Goal: Information Seeking & Learning: Learn about a topic

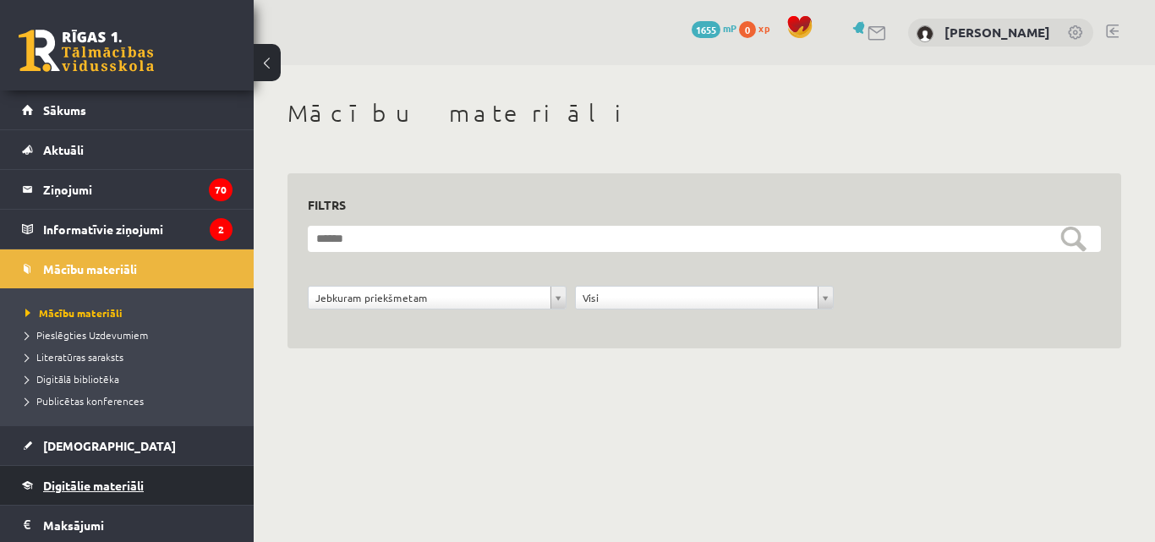
click at [78, 491] on span "Digitālie materiāli" at bounding box center [93, 485] width 101 height 15
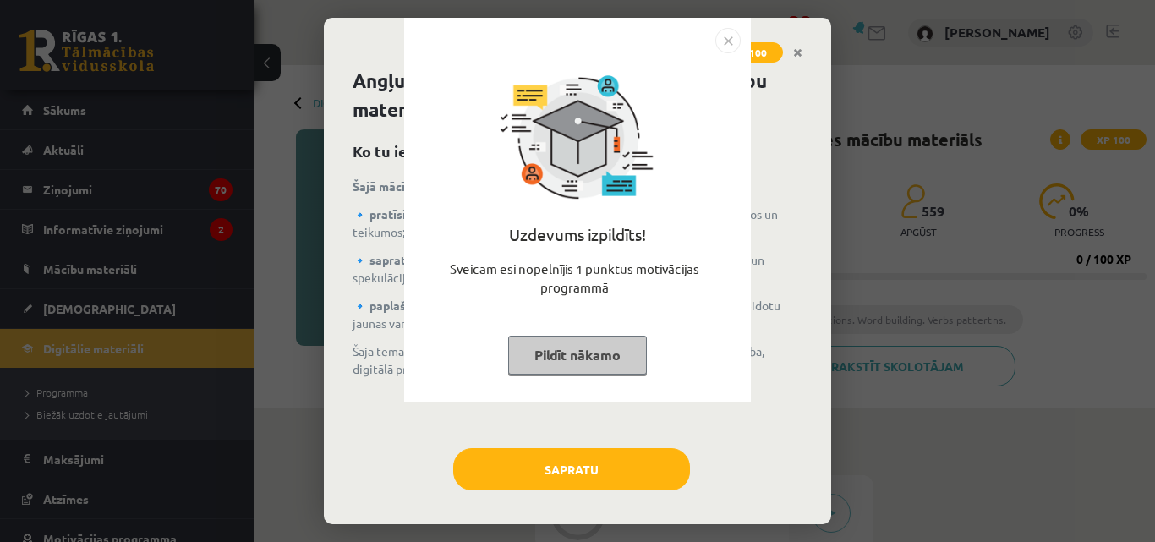
click at [719, 42] on img "Close" at bounding box center [727, 40] width 25 height 25
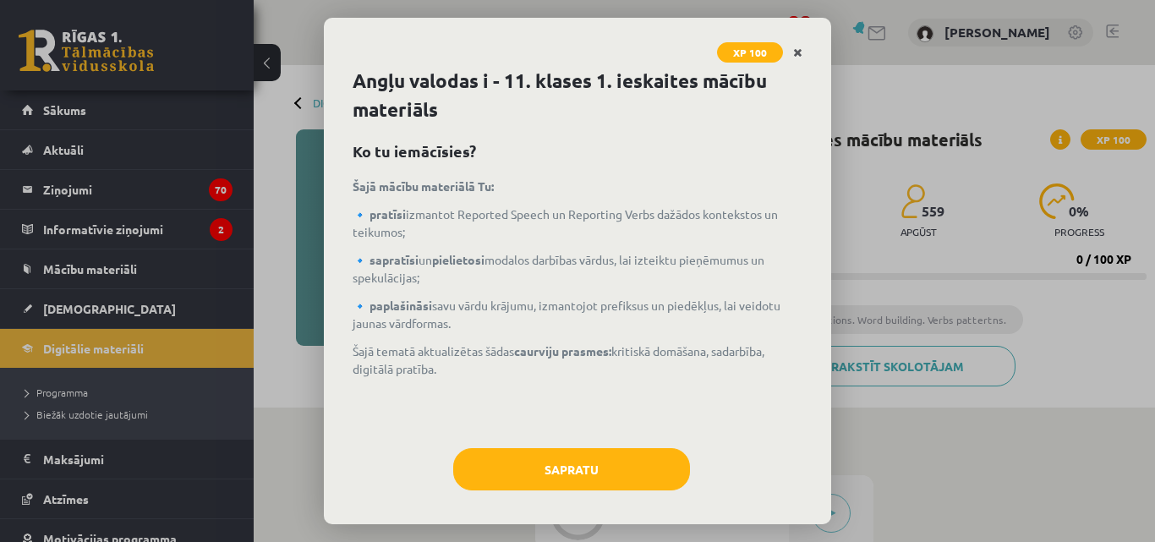
click at [785, 63] on link "Close" at bounding box center [798, 52] width 30 height 33
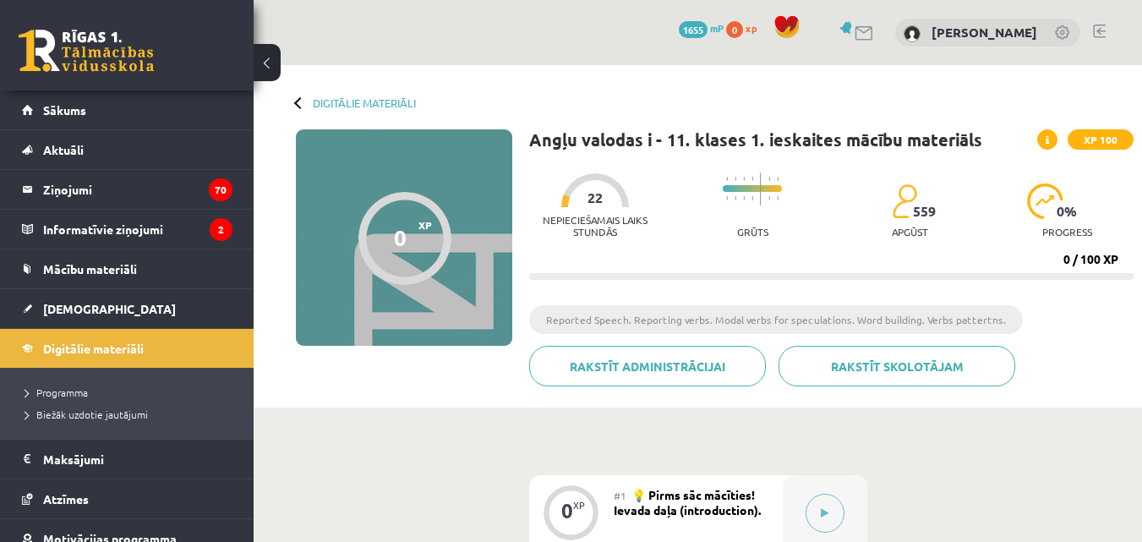
scroll to position [16, 0]
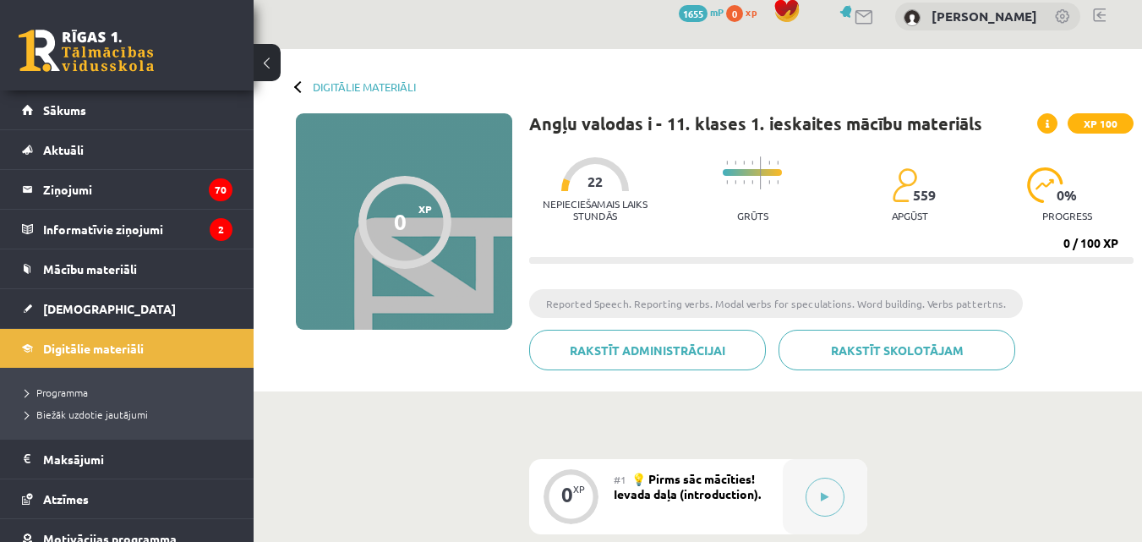
drag, startPoint x: 1152, startPoint y: 96, endPoint x: 496, endPoint y: 49, distance: 656.9
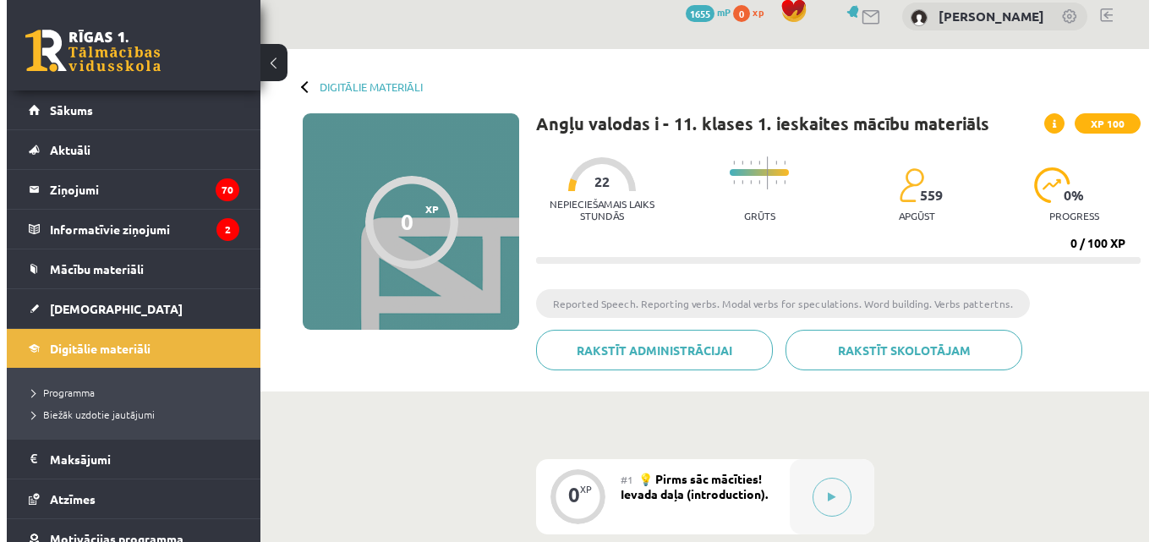
scroll to position [0, 0]
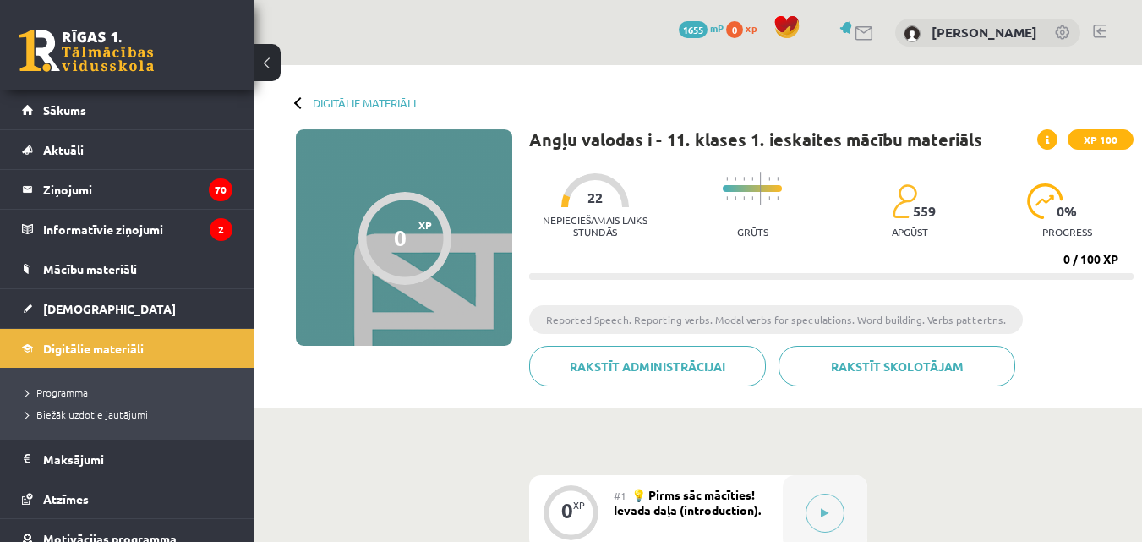
click at [731, 504] on span "💡 Pirms sāc mācīties! Ievada daļa (introduction)." at bounding box center [687, 502] width 147 height 30
click at [837, 517] on button at bounding box center [825, 513] width 39 height 39
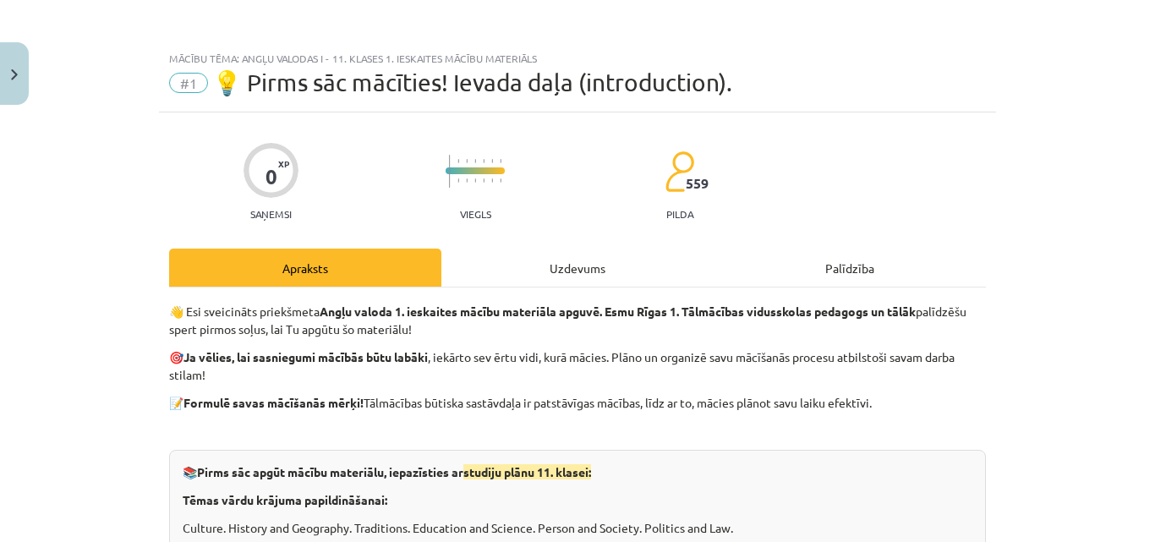
drag, startPoint x: 1153, startPoint y: 156, endPoint x: 1093, endPoint y: 155, distance: 60.0
click at [1093, 155] on div "Mācību tēma: Angļu valodas i - 11. klases 1. ieskaites mācību materiāls #1 💡 Pi…" at bounding box center [577, 271] width 1155 height 542
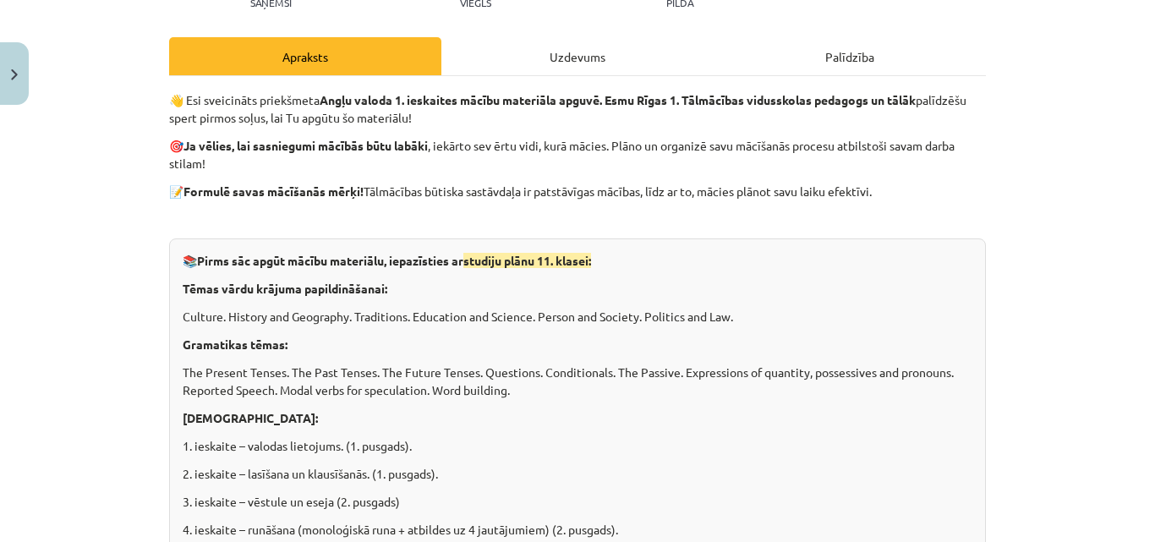
scroll to position [379, 0]
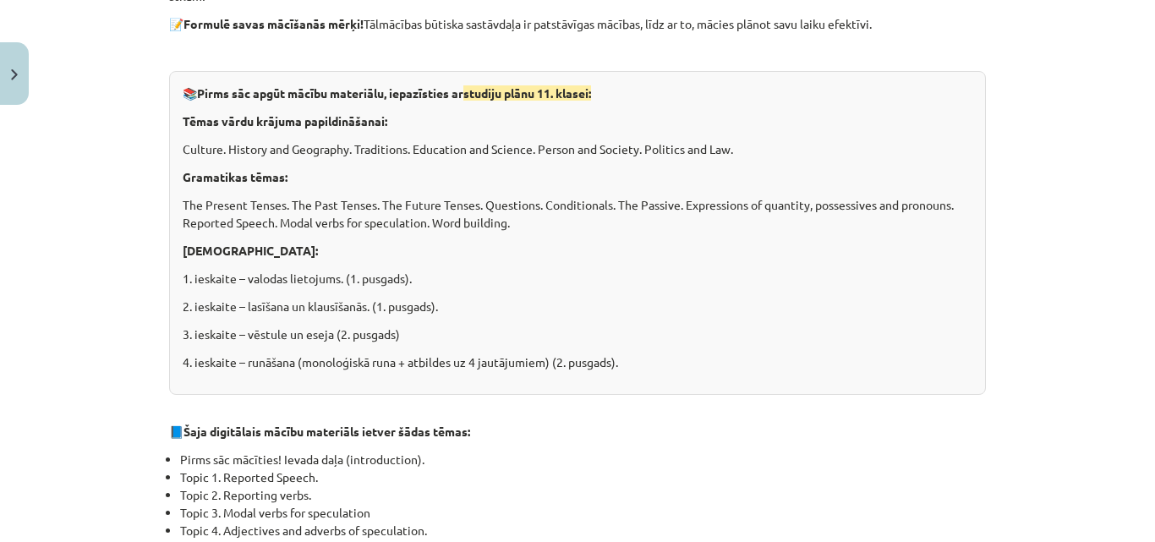
drag, startPoint x: 1152, startPoint y: 95, endPoint x: 1109, endPoint y: 204, distance: 117.3
click at [1109, 204] on div "Mācību tēma: Angļu valodas i - 11. klases 1. ieskaites mācību materiāls #1 💡 Pi…" at bounding box center [577, 271] width 1155 height 542
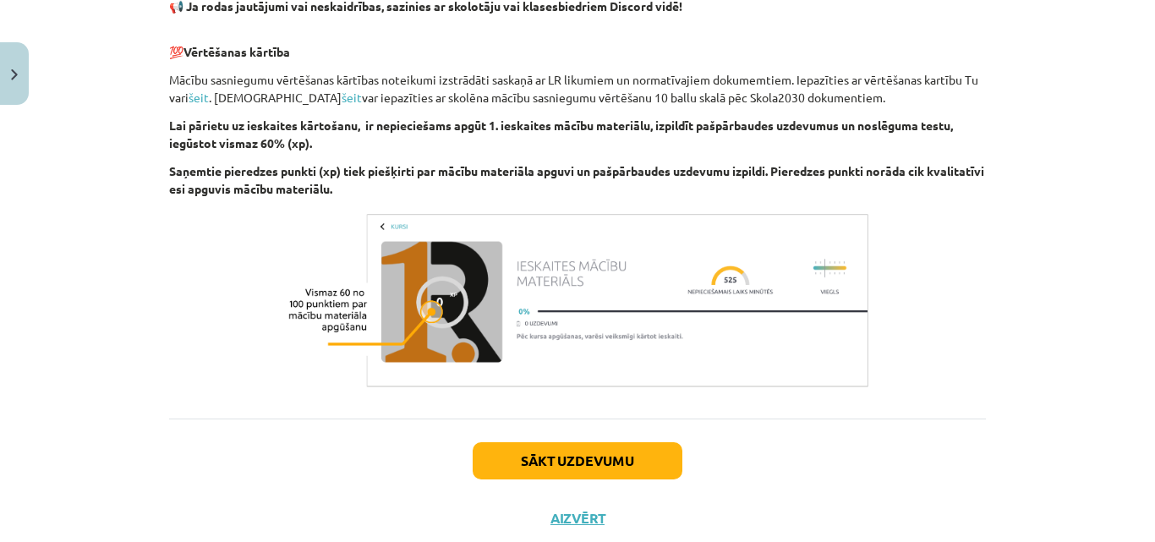
scroll to position [1236, 0]
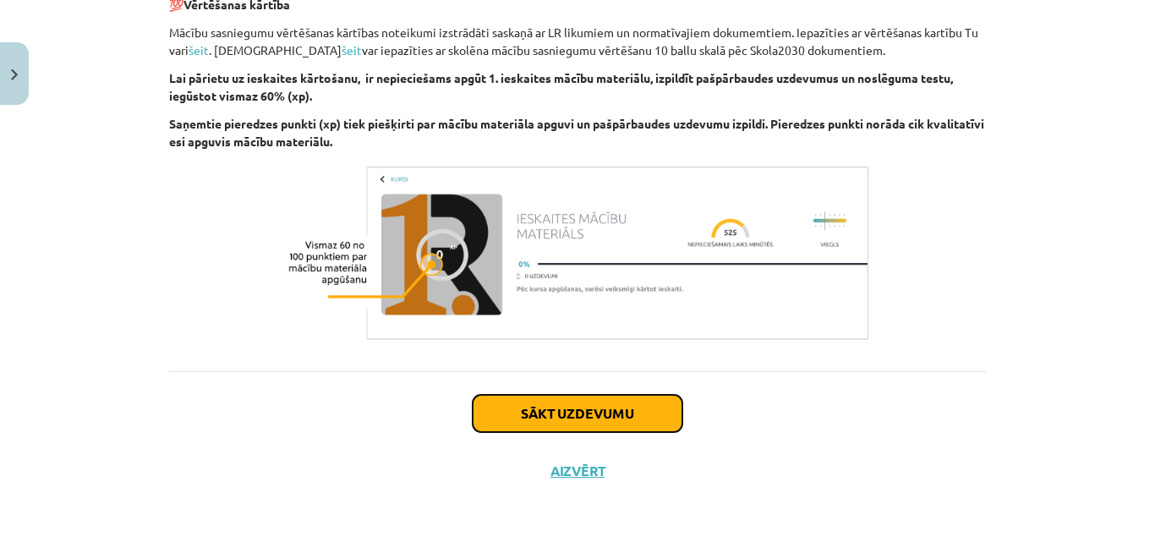
click at [616, 414] on button "Sākt uzdevumu" at bounding box center [578, 413] width 210 height 37
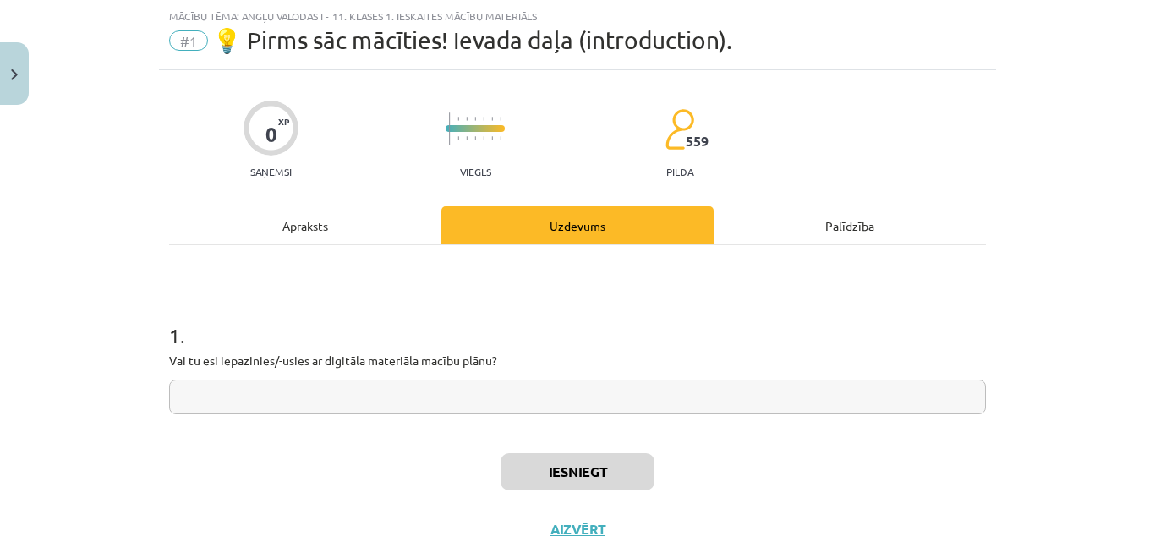
click at [554, 401] on input "text" at bounding box center [577, 397] width 817 height 35
type input "**"
click at [579, 485] on button "Iesniegt" at bounding box center [578, 471] width 154 height 37
click at [616, 477] on button "Iesniegt" at bounding box center [578, 471] width 154 height 37
click at [600, 530] on button "Nākamā nodarbība" at bounding box center [578, 540] width 166 height 39
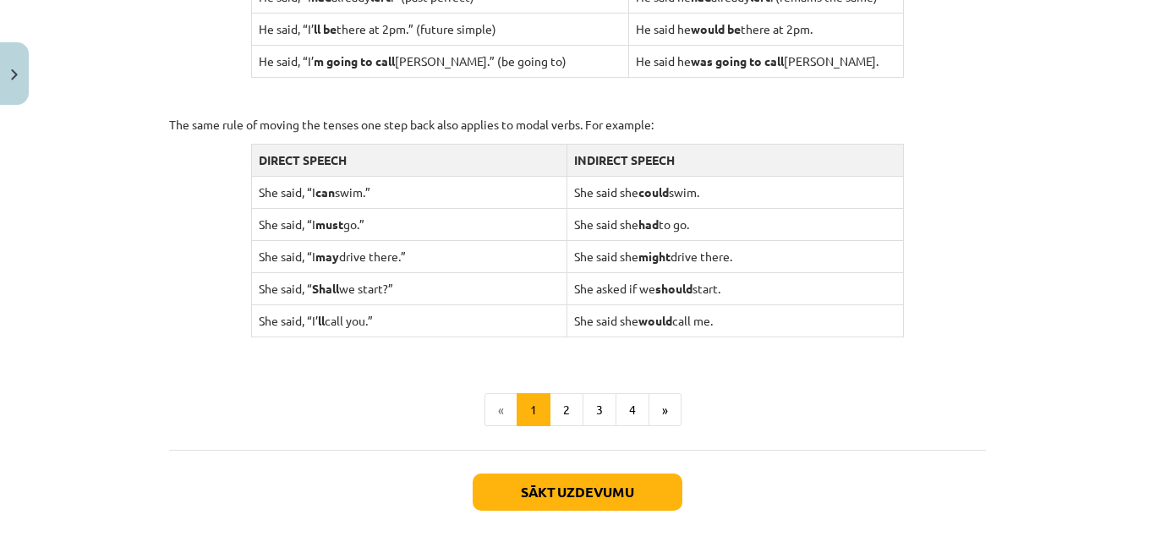
scroll to position [1672, 0]
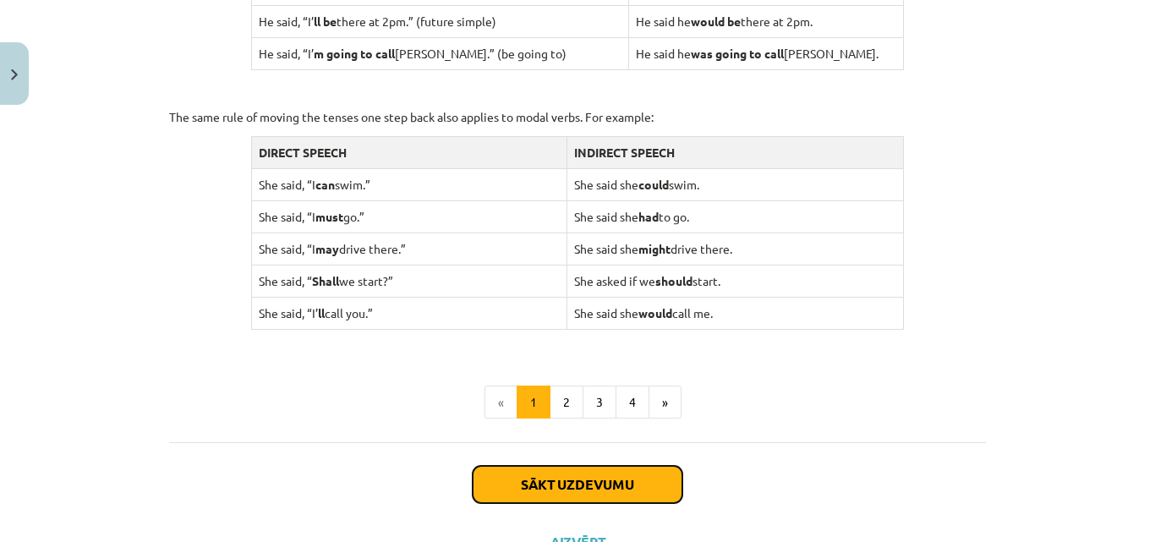
click at [585, 490] on button "Sākt uzdevumu" at bounding box center [578, 484] width 210 height 37
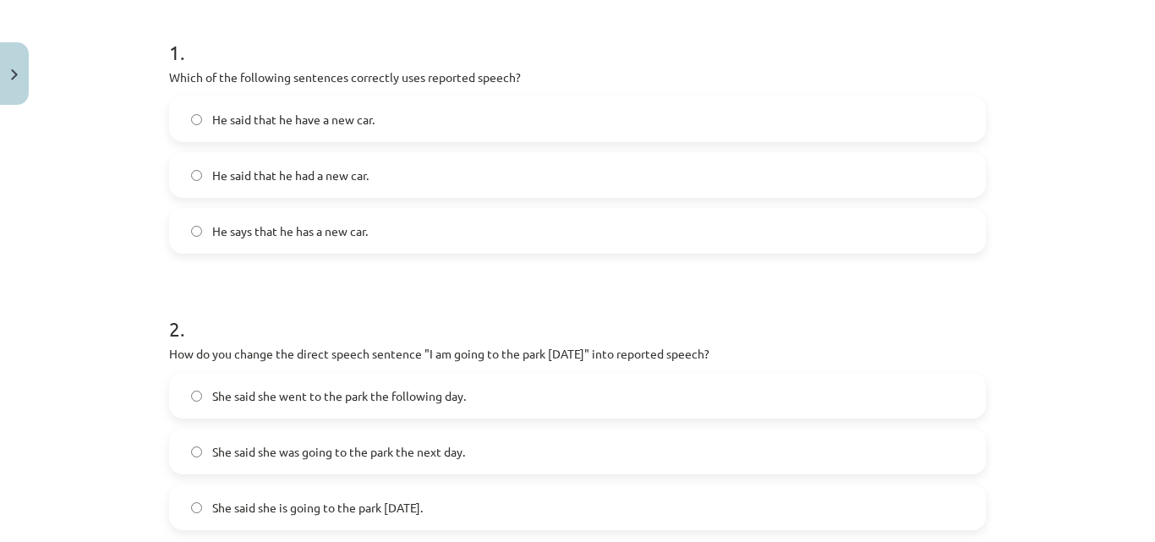
scroll to position [320, 0]
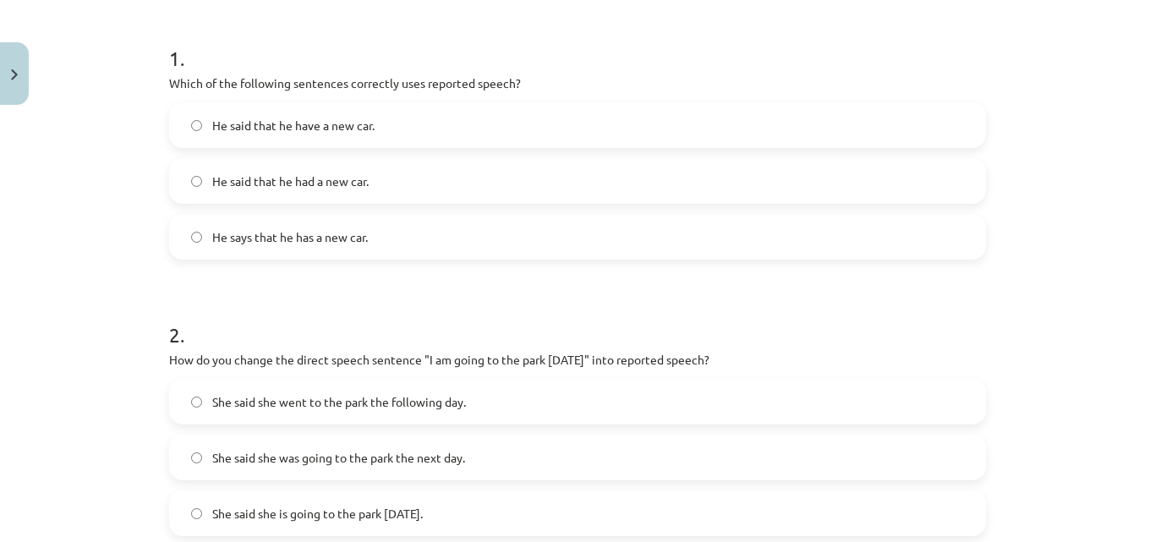
click at [692, 146] on div "He said that he have a new car." at bounding box center [577, 125] width 817 height 46
click at [656, 179] on label "He said that he had a new car." at bounding box center [577, 181] width 813 height 42
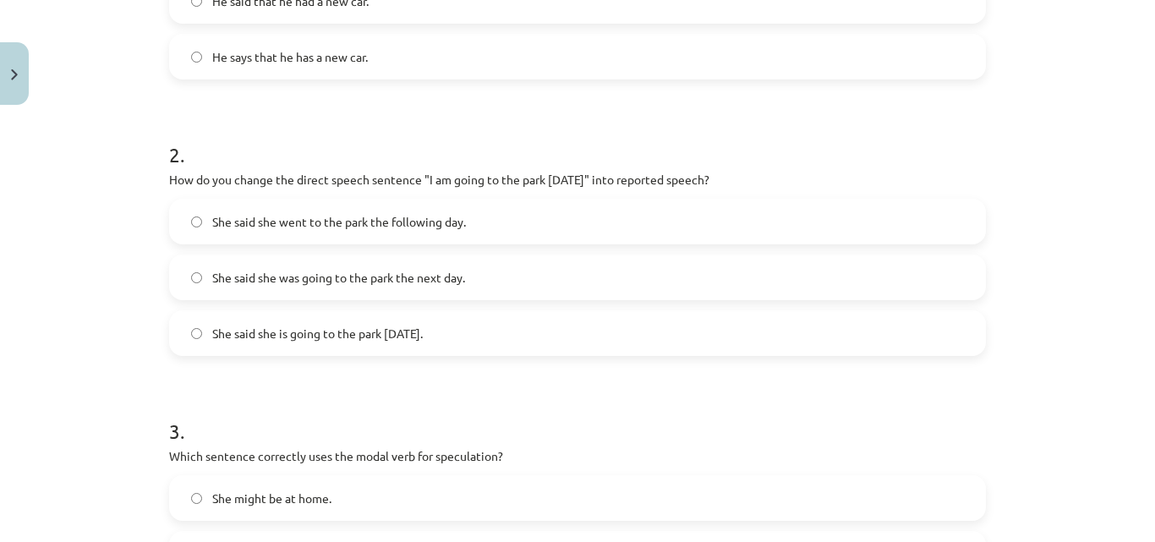
scroll to position [506, 0]
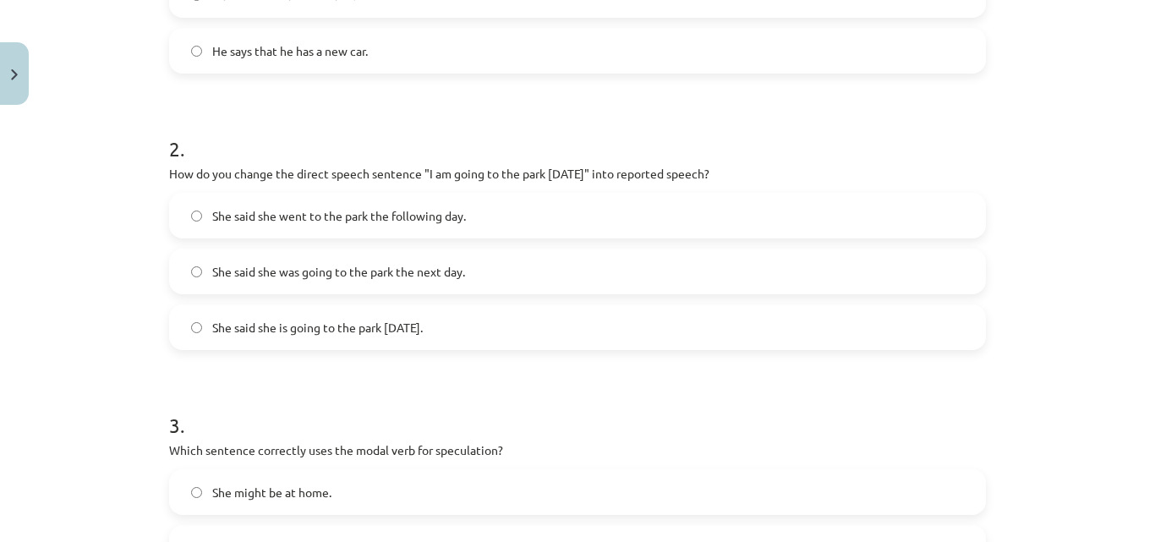
click at [550, 320] on label "She said she is going to the park [DATE]." at bounding box center [577, 327] width 813 height 42
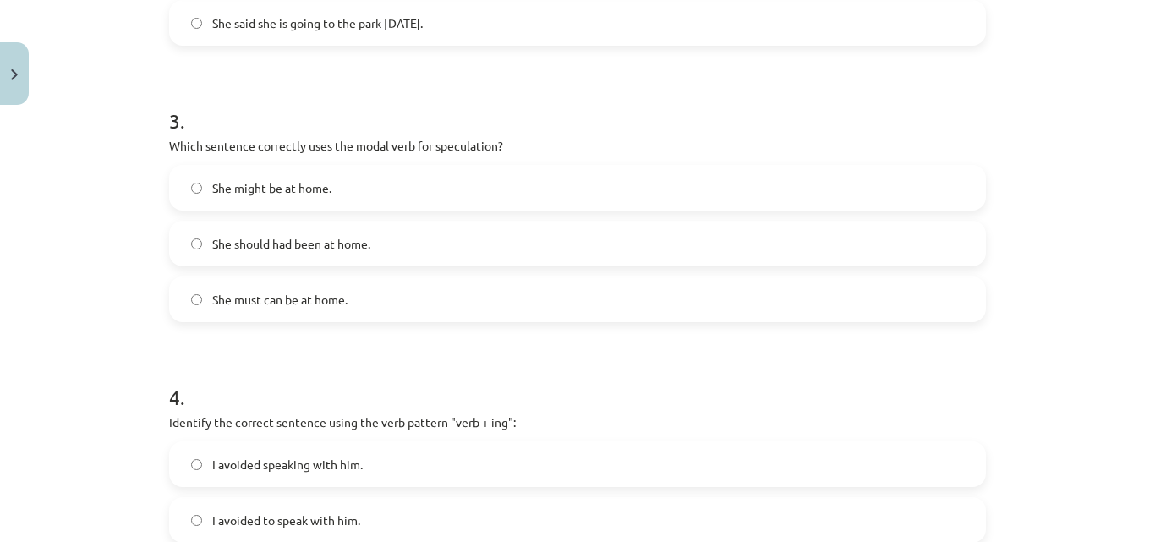
scroll to position [786, 0]
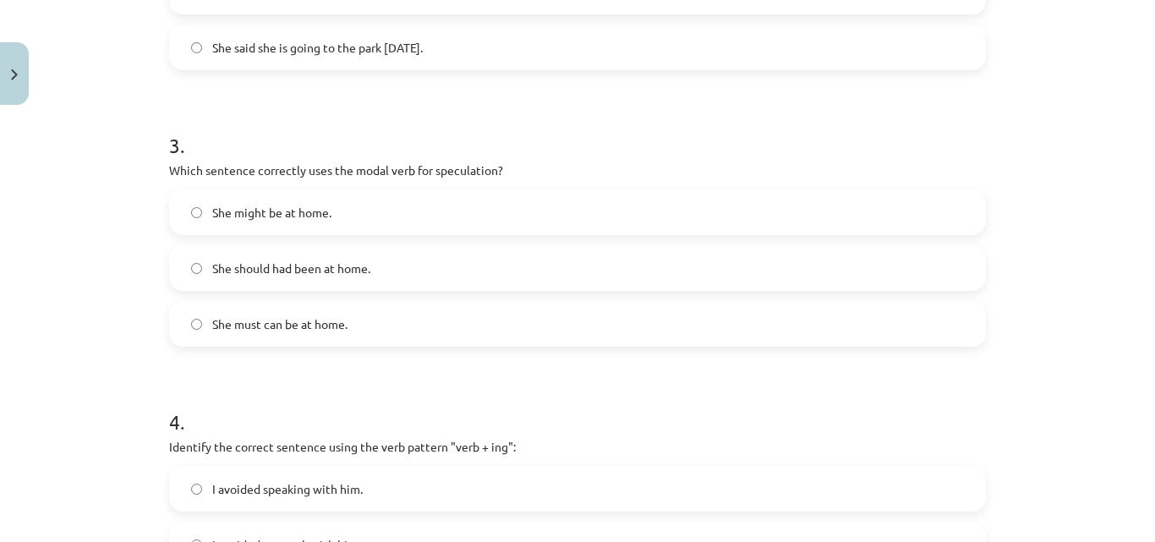
click at [452, 224] on label "She might be at home." at bounding box center [577, 212] width 813 height 42
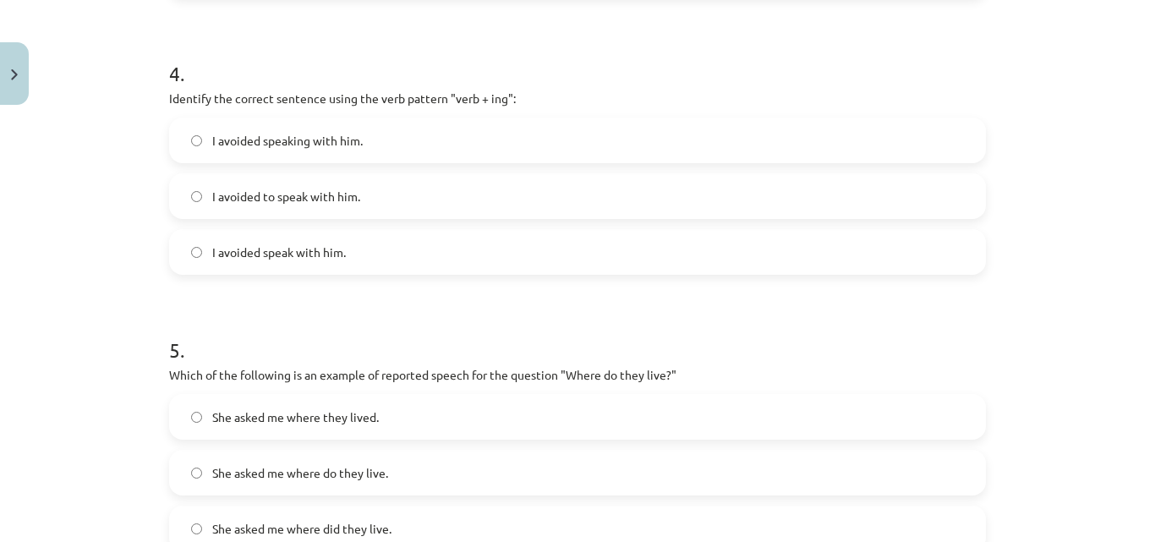
scroll to position [1127, 0]
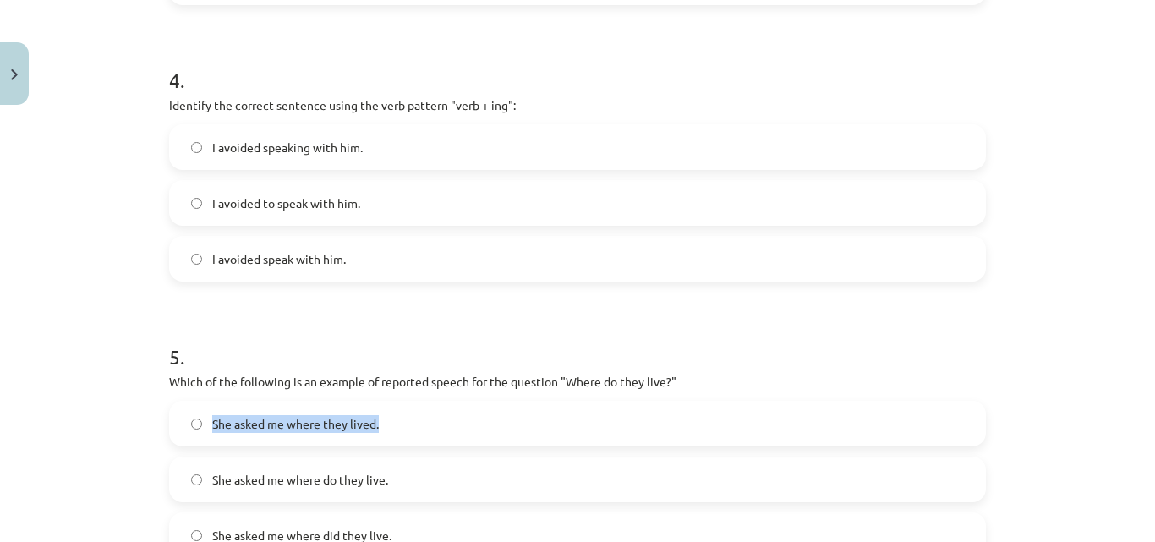
drag, startPoint x: 1141, startPoint y: 380, endPoint x: 1141, endPoint y: 396, distance: 16.1
click at [1141, 396] on div "Mācību tēma: Angļu valodas i - 11. klases 1. ieskaites mācību materiāls #2 📝 To…" at bounding box center [577, 271] width 1155 height 542
click at [1040, 365] on div "Mācību tēma: Angļu valodas i - 11. klases 1. ieskaites mācību materiāls #2 📝 To…" at bounding box center [577, 271] width 1155 height 542
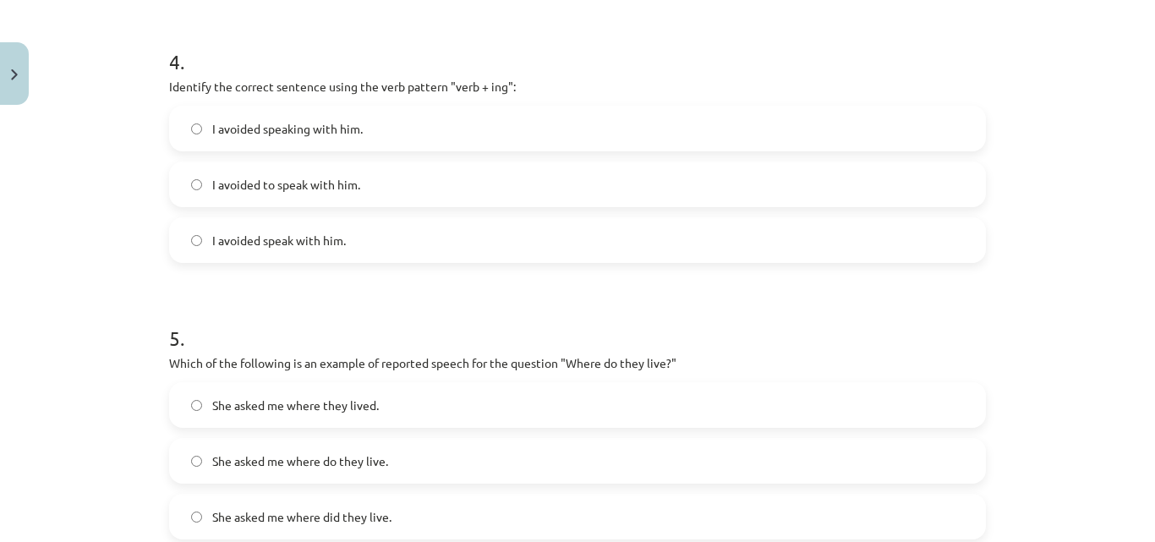
scroll to position [1149, 0]
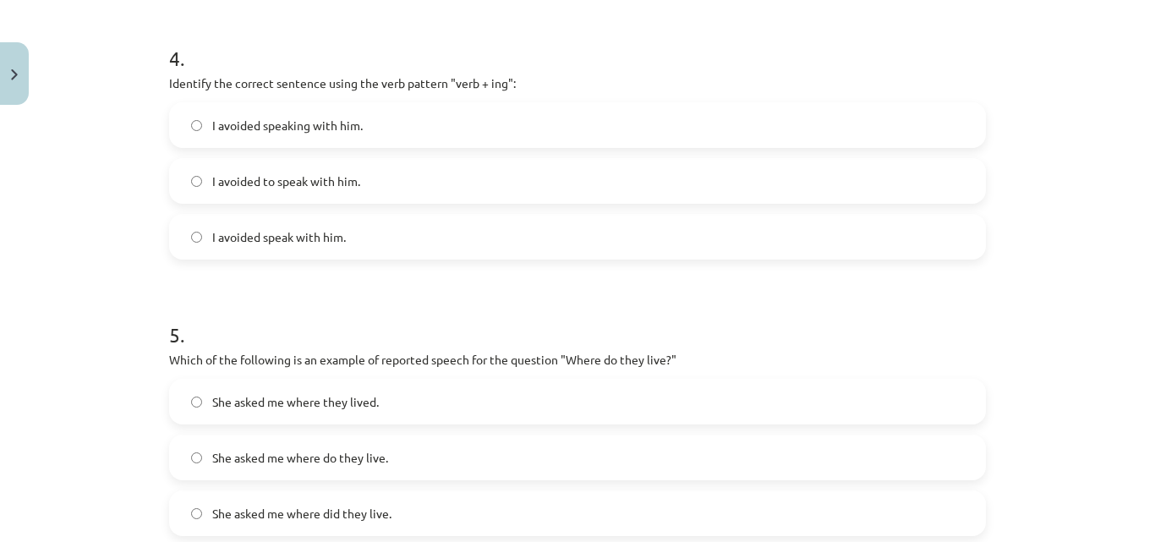
click at [485, 140] on label "I avoided speaking with him." at bounding box center [577, 125] width 813 height 42
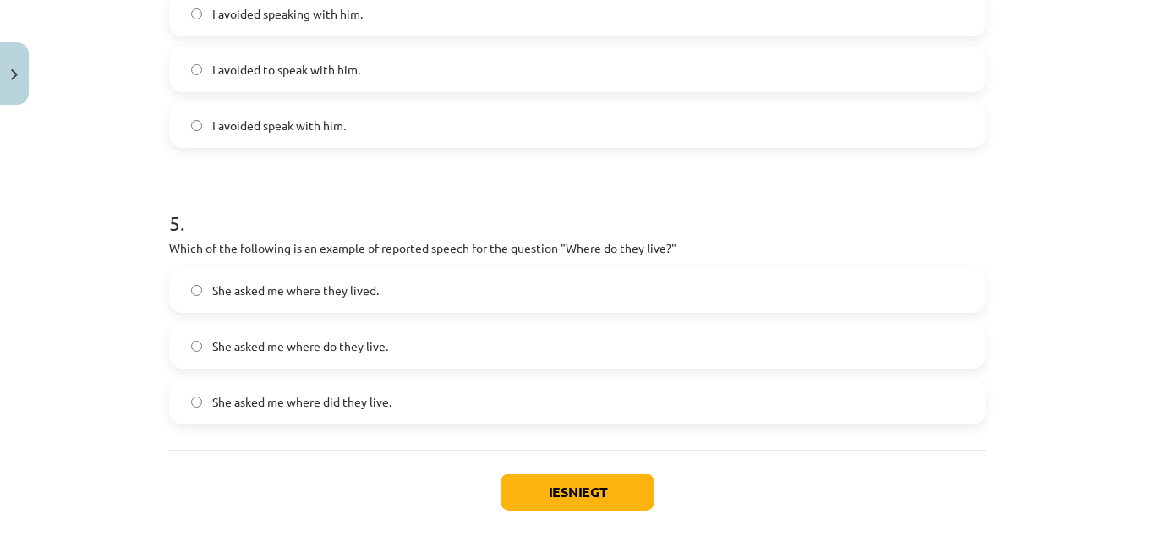
scroll to position [1283, 0]
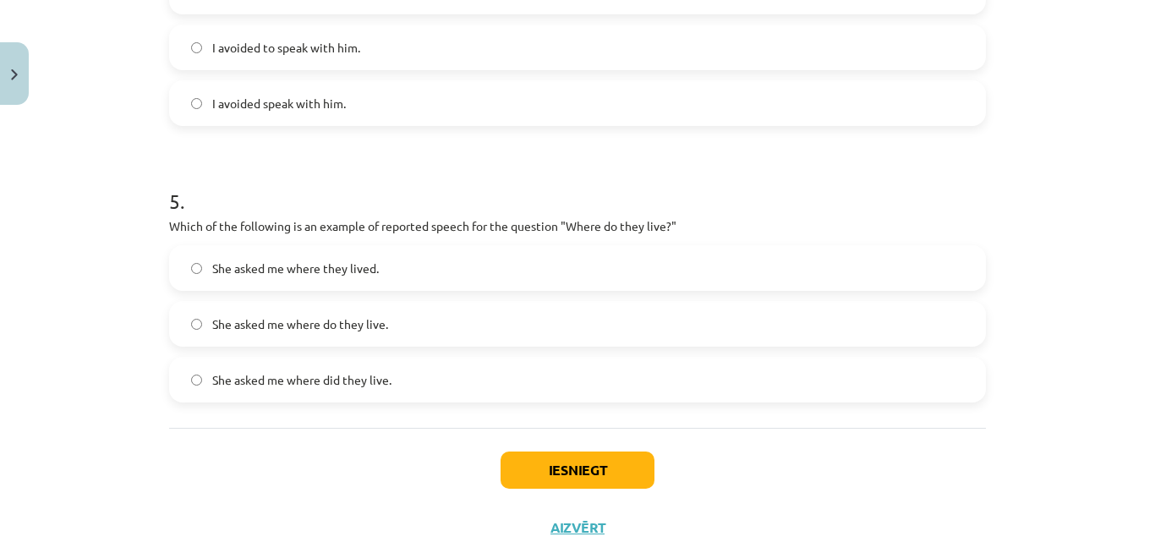
click at [463, 276] on label "She asked me where they lived." at bounding box center [577, 268] width 813 height 42
click at [605, 481] on button "Iesniegt" at bounding box center [578, 470] width 154 height 37
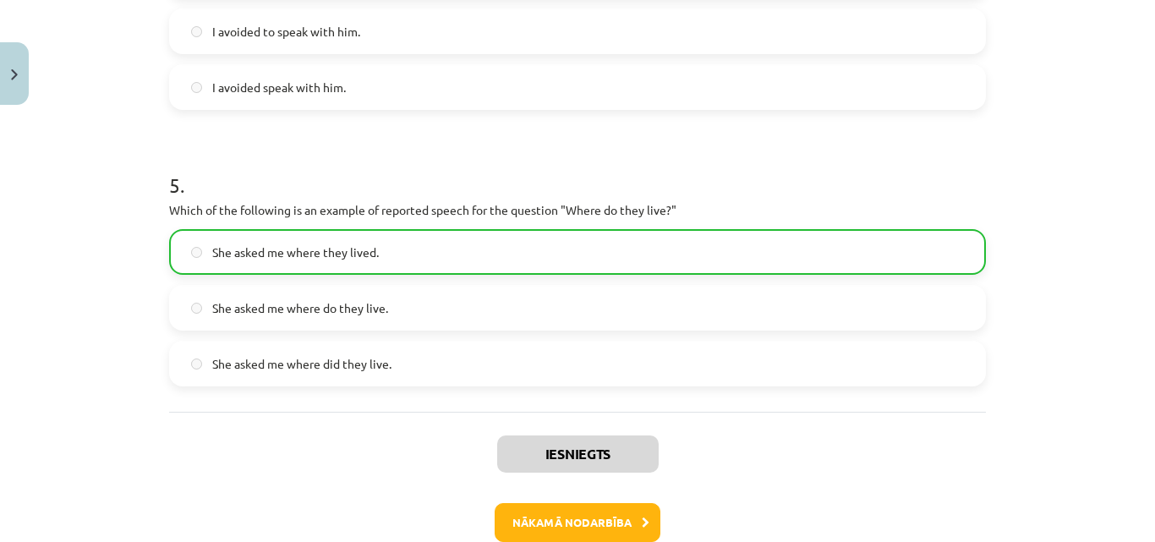
scroll to position [1393, 0]
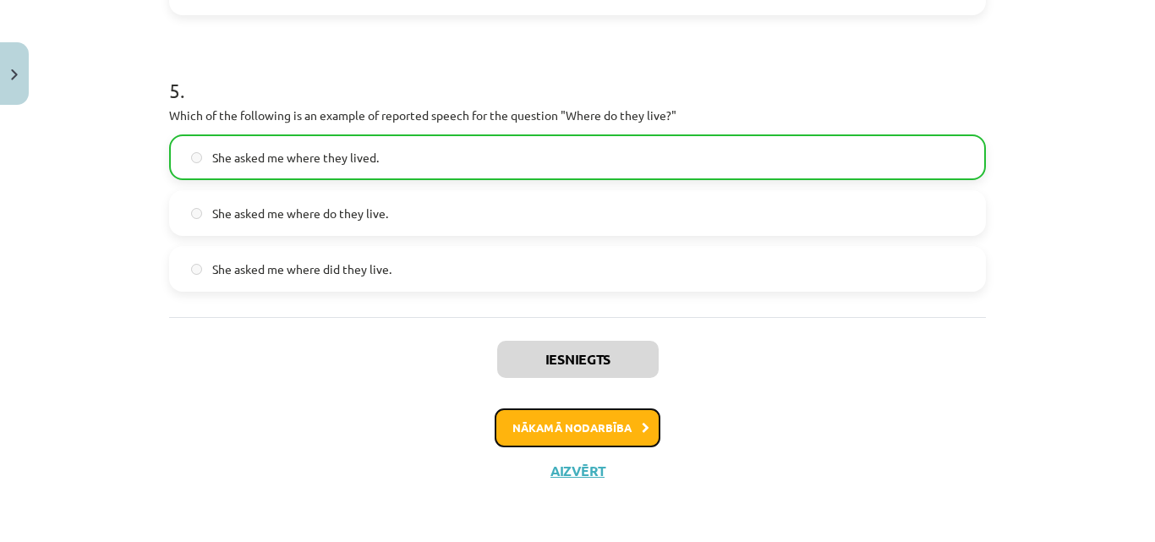
click at [521, 432] on button "Nākamā nodarbība" at bounding box center [578, 427] width 166 height 39
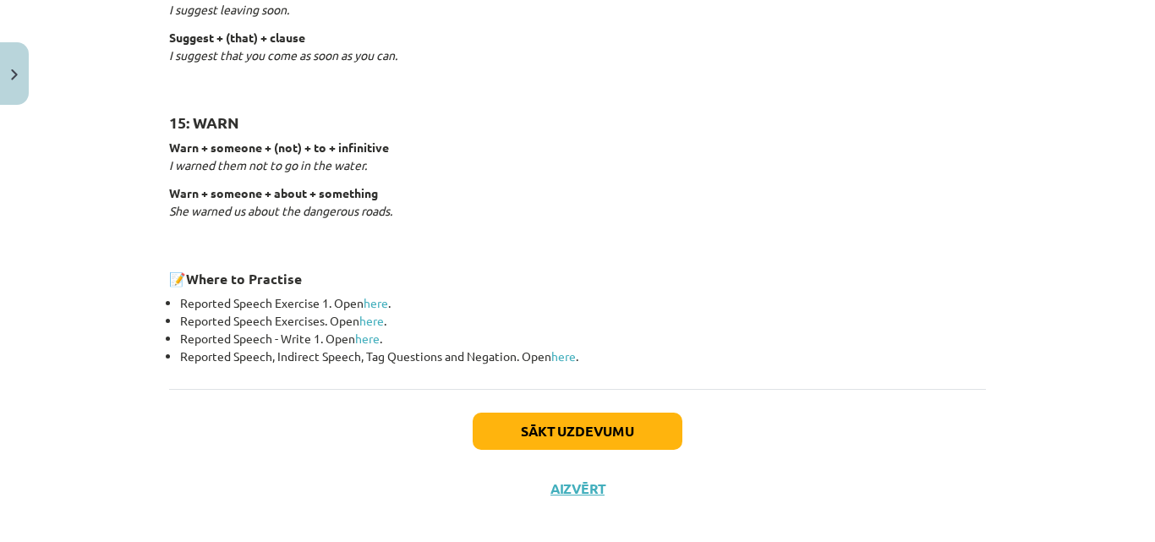
scroll to position [2722, 0]
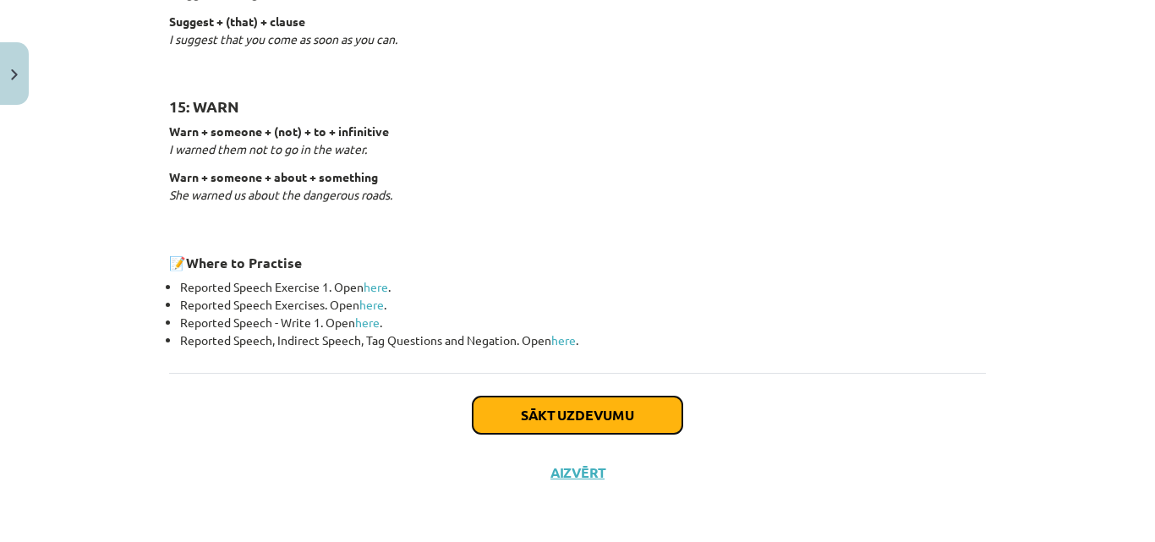
click at [605, 407] on button "Sākt uzdevumu" at bounding box center [578, 415] width 210 height 37
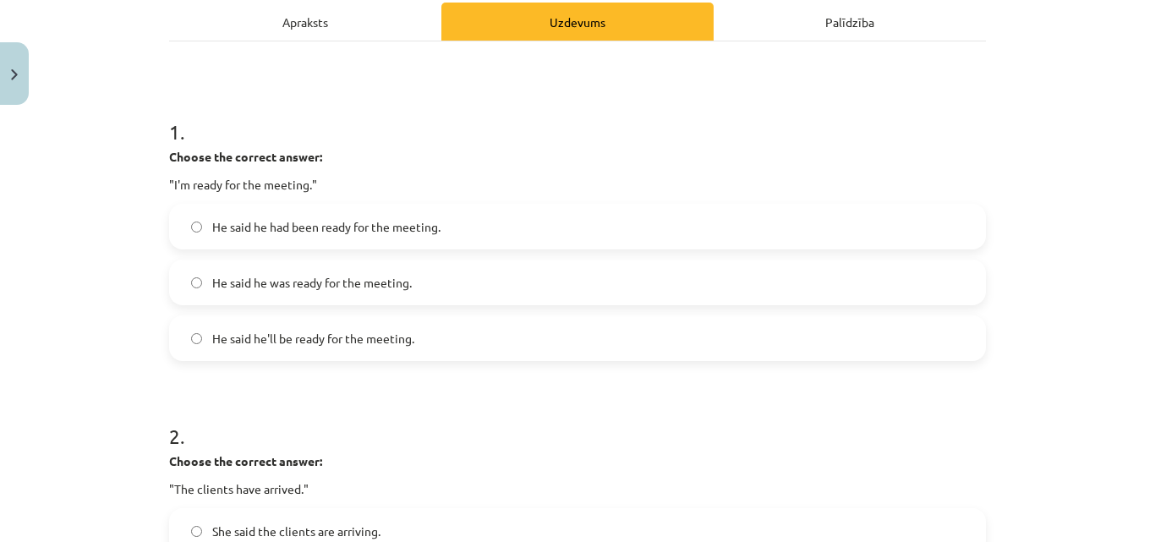
scroll to position [269, 0]
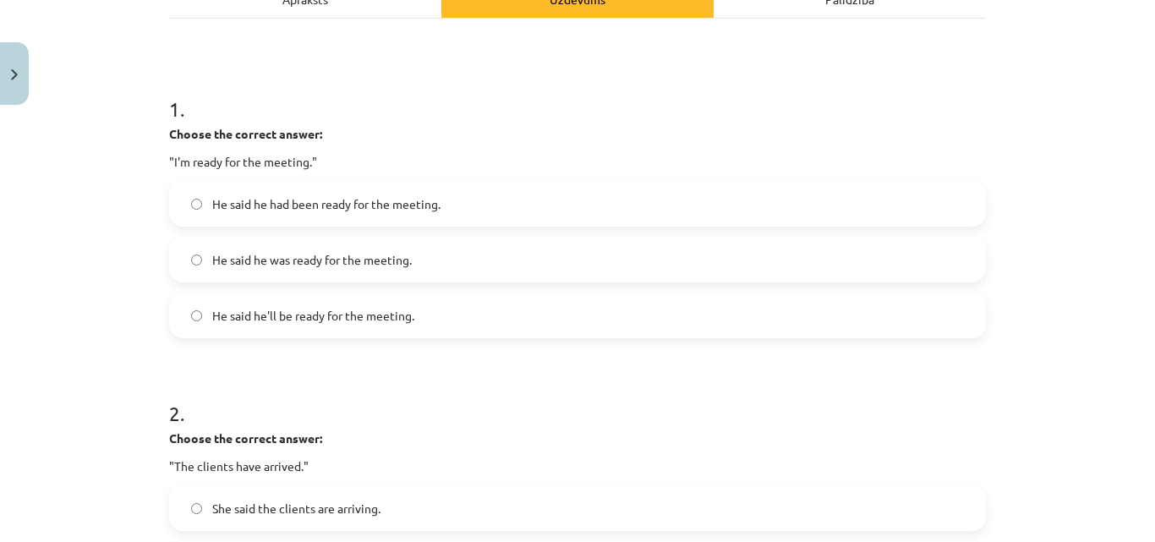
click at [397, 270] on label "He said he was ready for the meeting." at bounding box center [577, 259] width 813 height 42
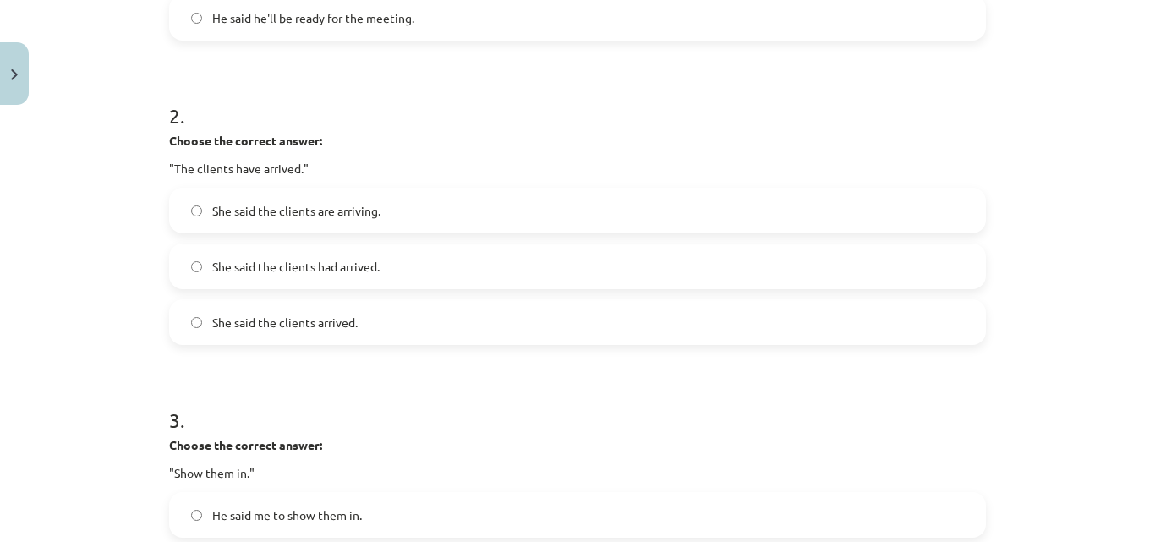
scroll to position [573, 0]
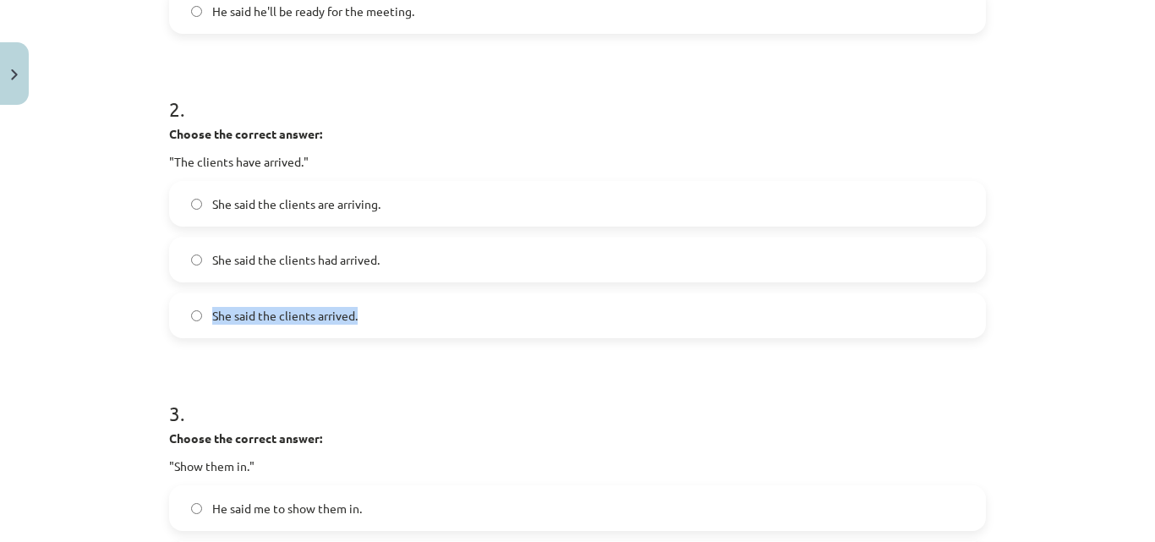
drag, startPoint x: 365, startPoint y: 289, endPoint x: 381, endPoint y: 268, distance: 26.6
click at [381, 268] on div "She said the clients are arriving. She said the clients had arrived. She said t…" at bounding box center [577, 259] width 817 height 157
click at [381, 268] on label "She said the clients had arrived." at bounding box center [577, 259] width 813 height 42
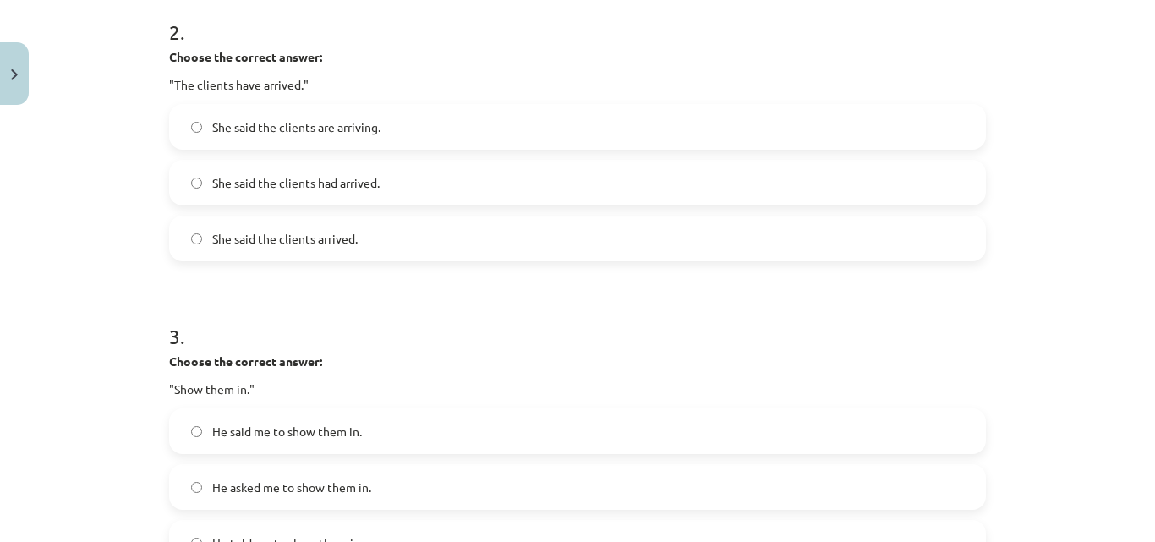
scroll to position [676, 0]
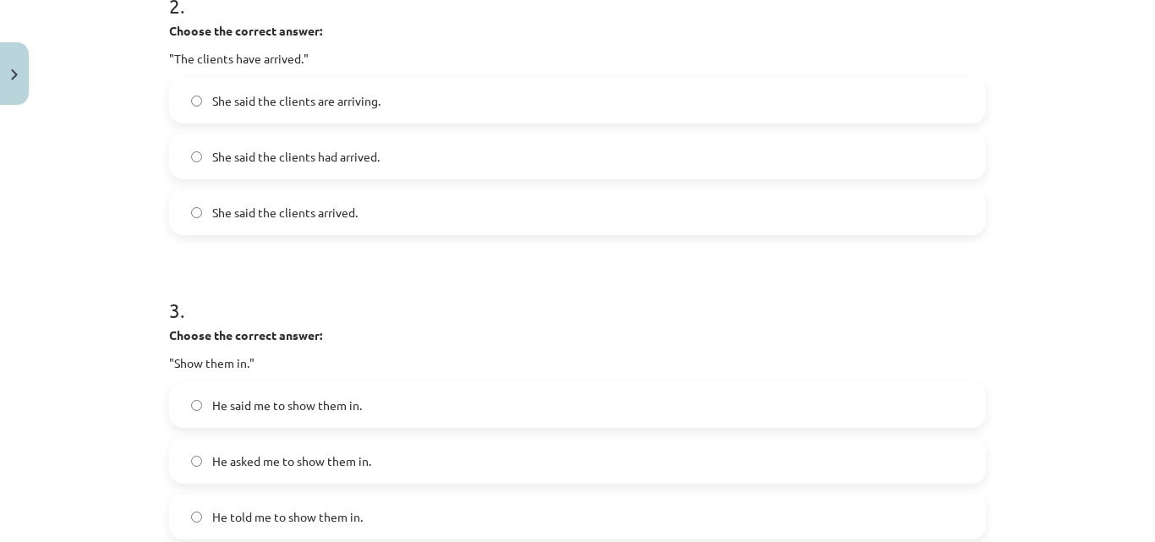
click at [533, 112] on label "She said the clients are arriving." at bounding box center [577, 100] width 813 height 42
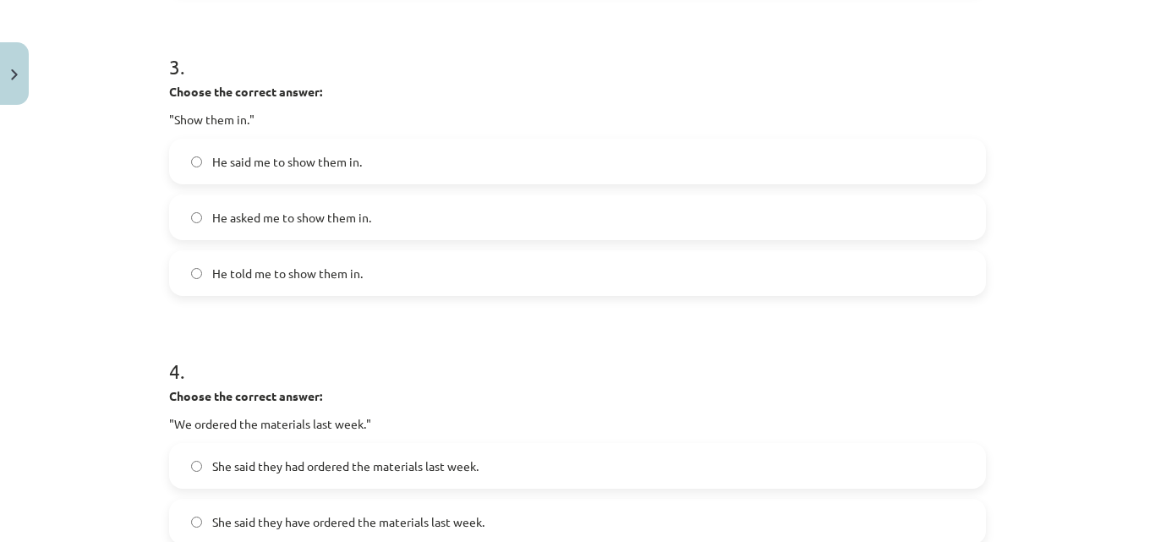
scroll to position [923, 0]
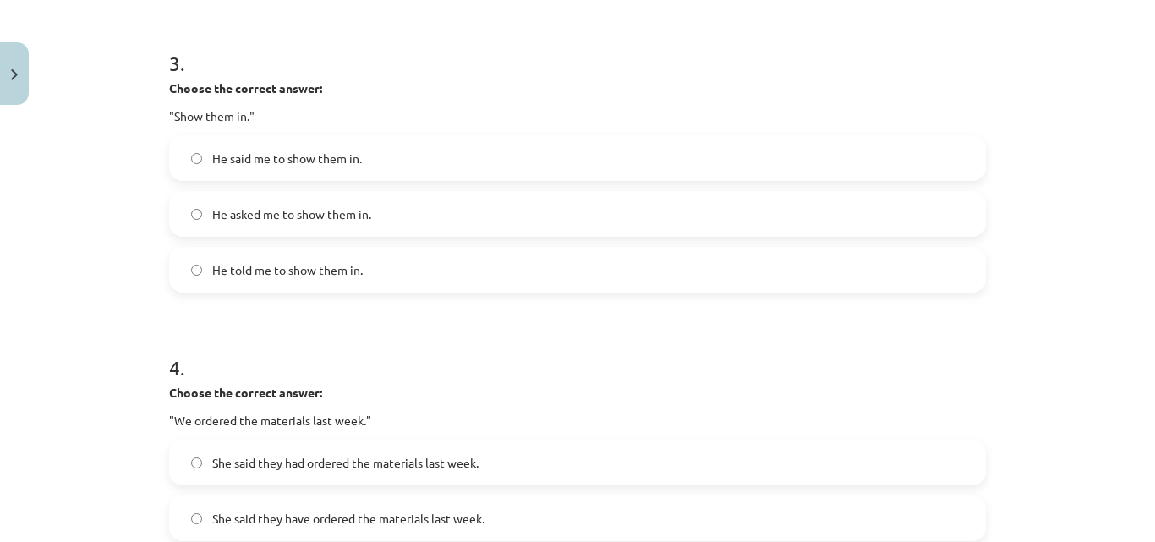
click at [388, 226] on label "He asked me to show them in." at bounding box center [577, 214] width 813 height 42
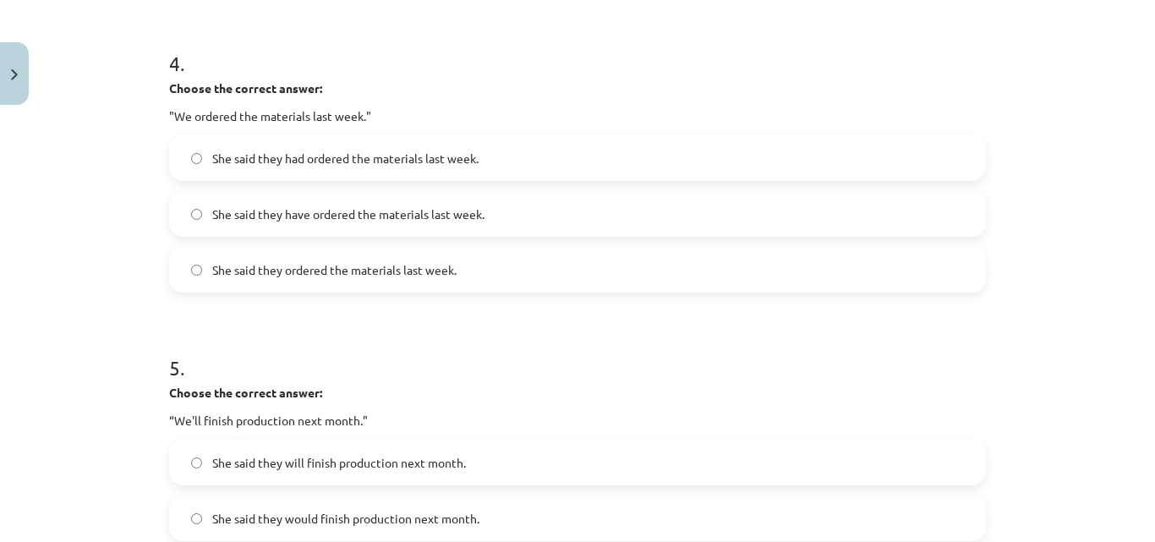
scroll to position [1237, 0]
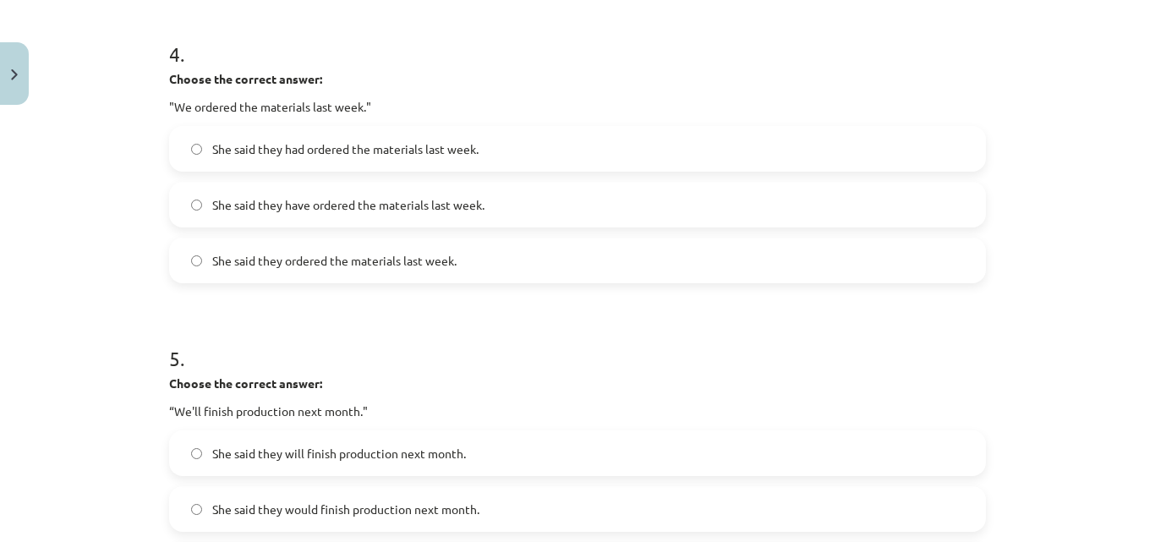
click at [462, 161] on label "She said they had ordered the materials last week." at bounding box center [577, 149] width 813 height 42
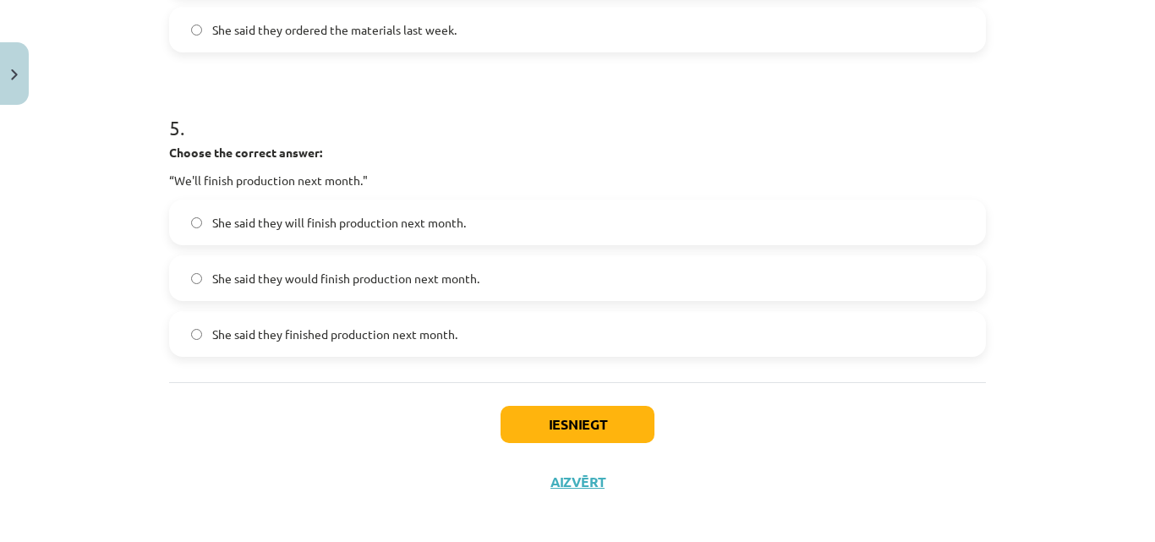
scroll to position [1479, 0]
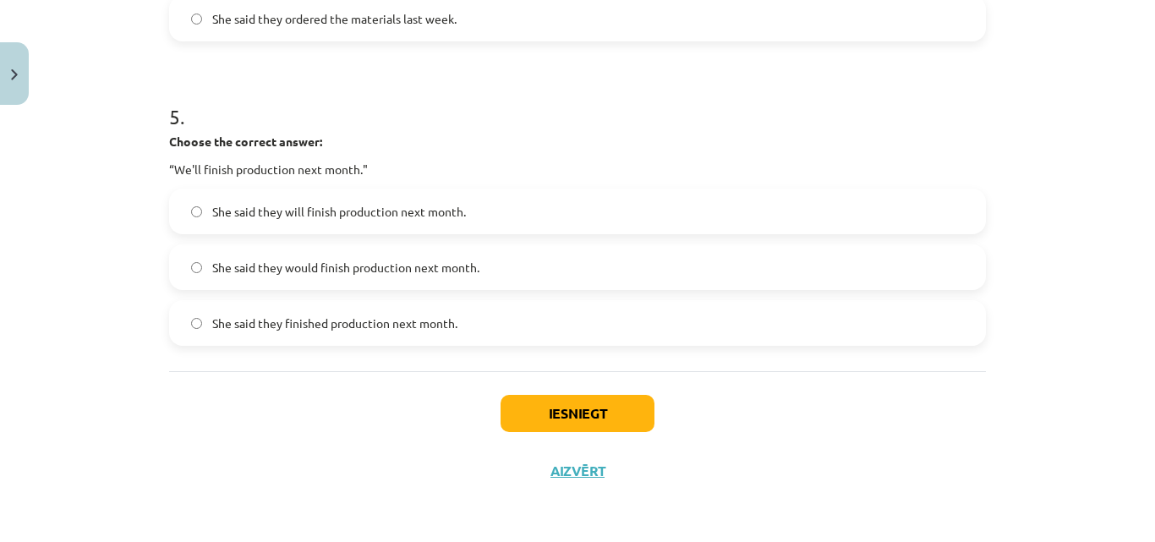
click at [541, 276] on label "She said they would finish production next month." at bounding box center [577, 267] width 813 height 42
click at [559, 417] on button "Iesniegt" at bounding box center [578, 413] width 154 height 37
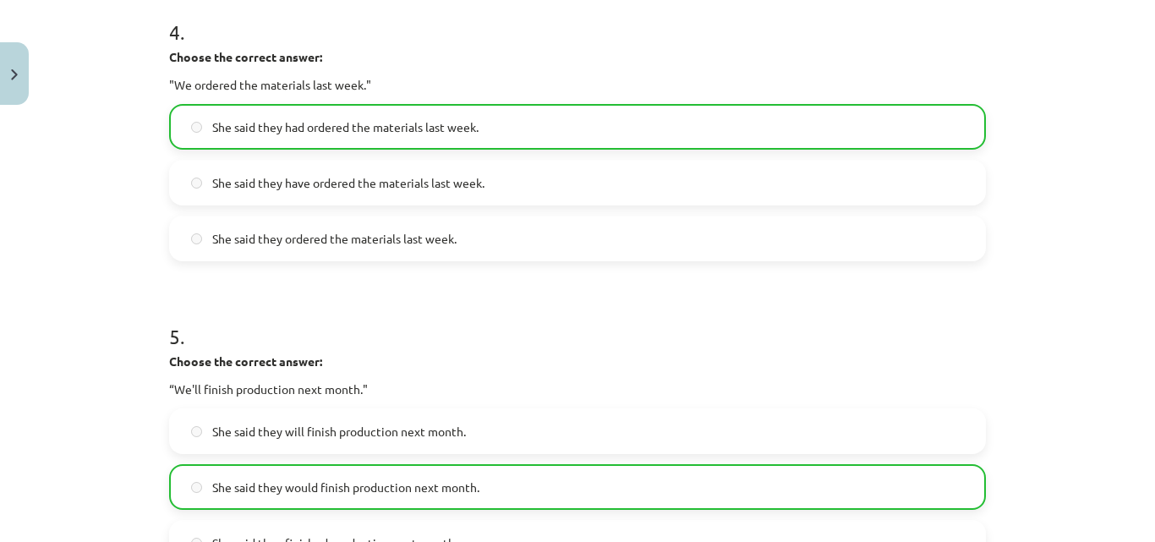
scroll to position [1533, 0]
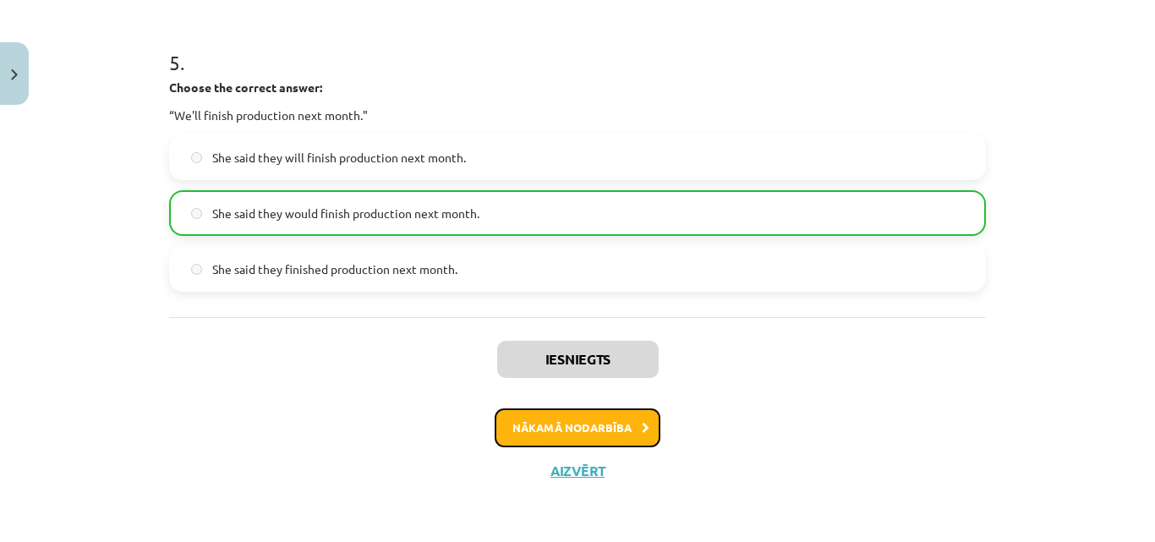
click at [566, 427] on button "Nākamā nodarbība" at bounding box center [578, 427] width 166 height 39
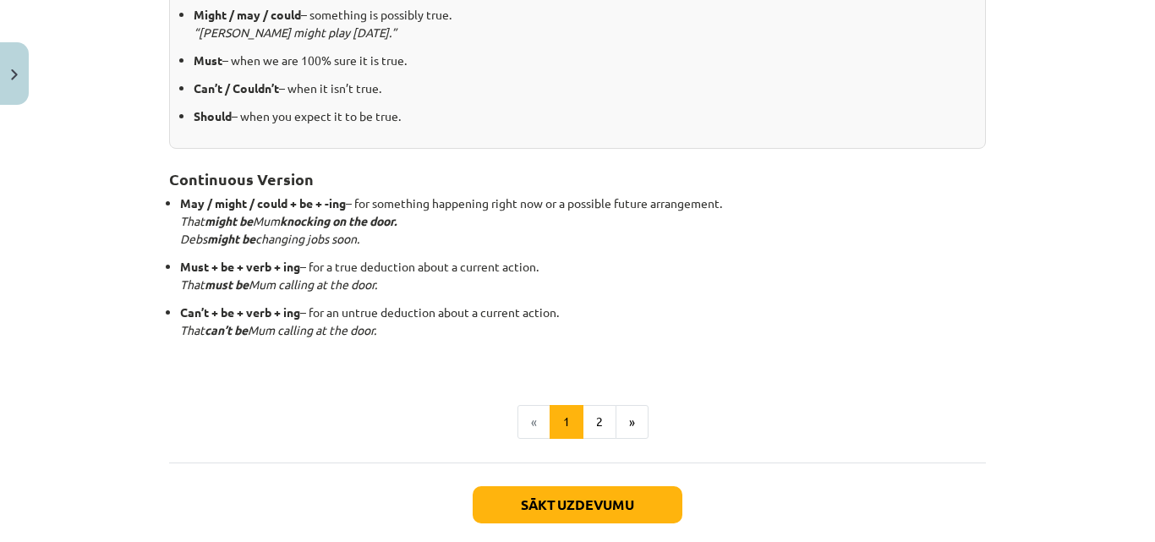
scroll to position [432, 0]
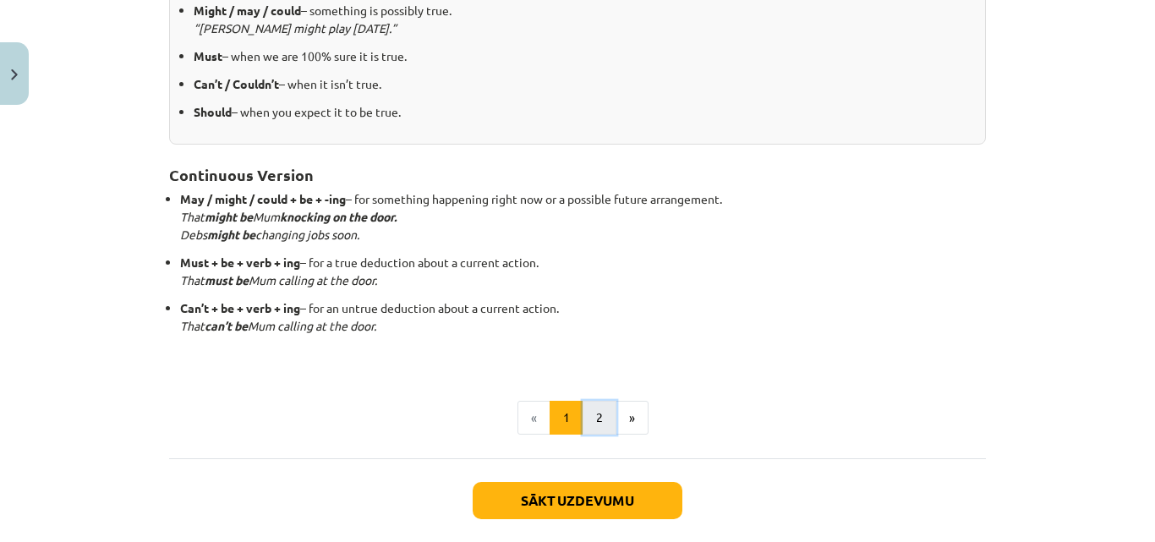
click at [600, 414] on button "2" at bounding box center [600, 418] width 34 height 34
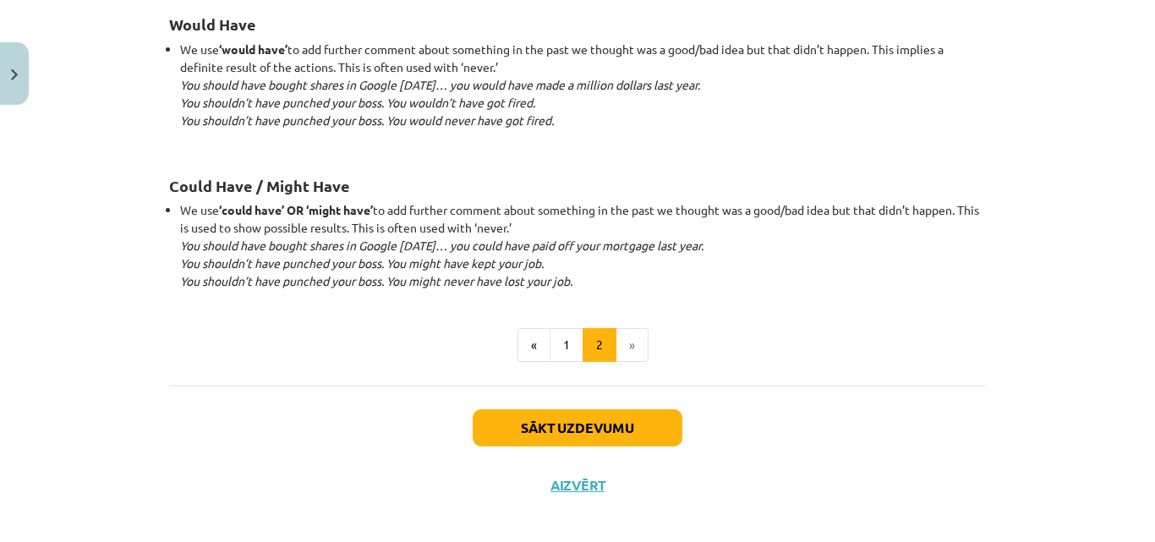
scroll to position [1731, 0]
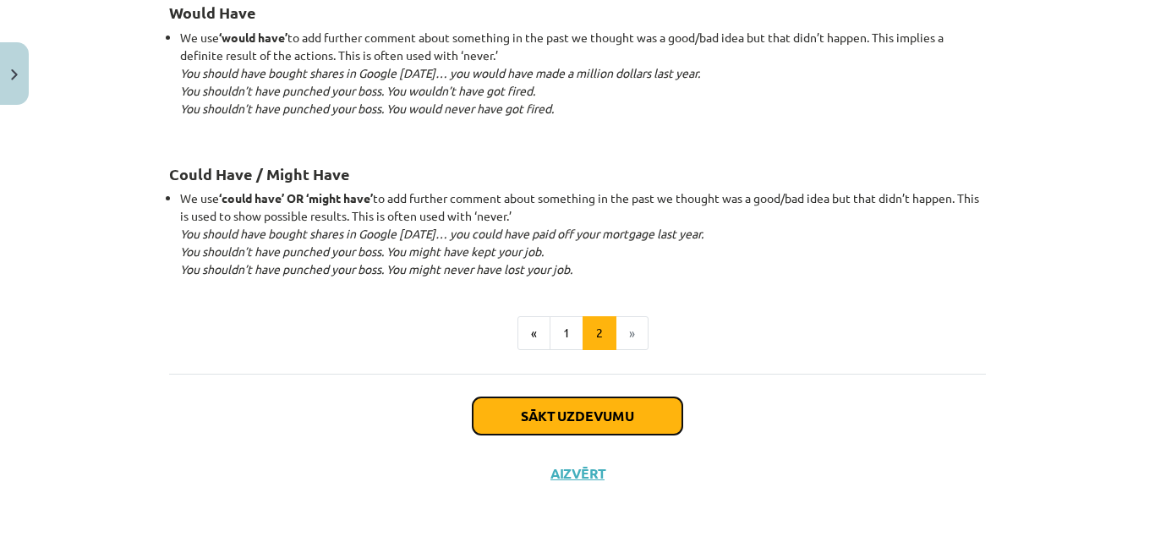
click at [653, 428] on button "Sākt uzdevumu" at bounding box center [578, 415] width 210 height 37
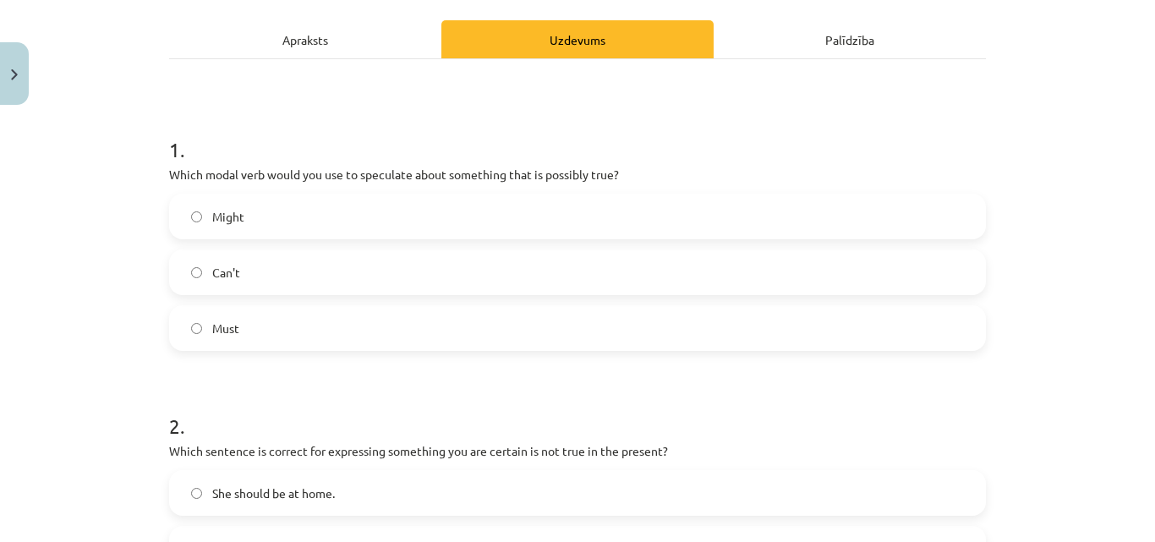
scroll to position [232, 0]
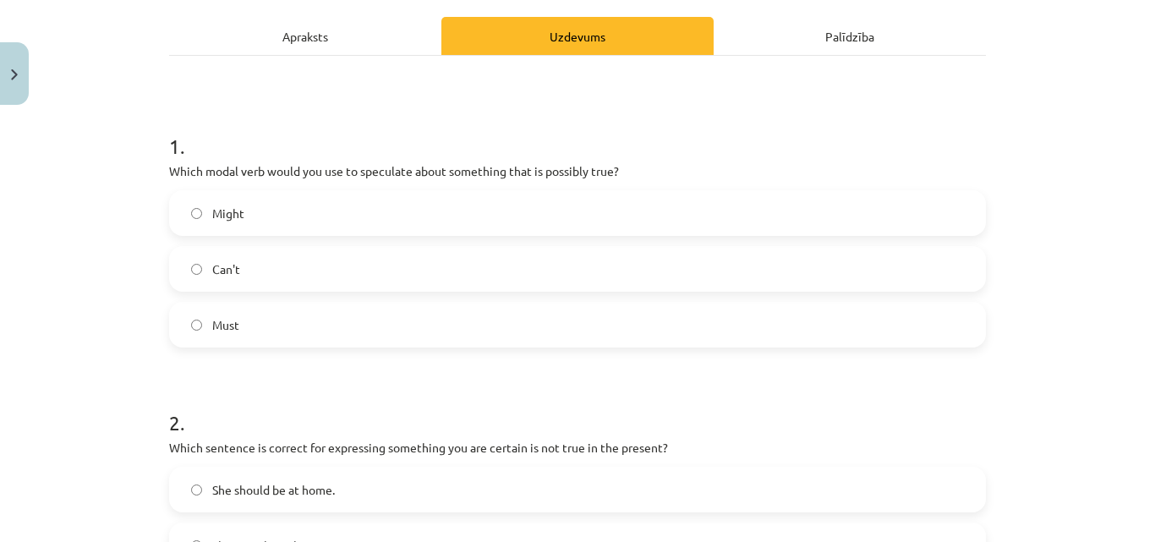
click at [287, 205] on label "Might" at bounding box center [577, 213] width 813 height 42
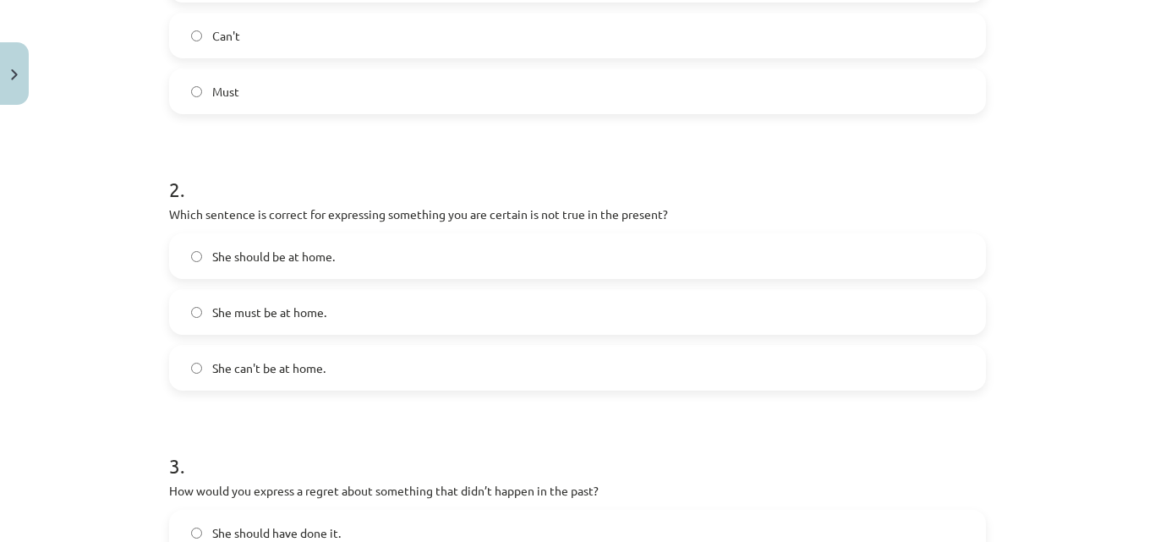
scroll to position [474, 0]
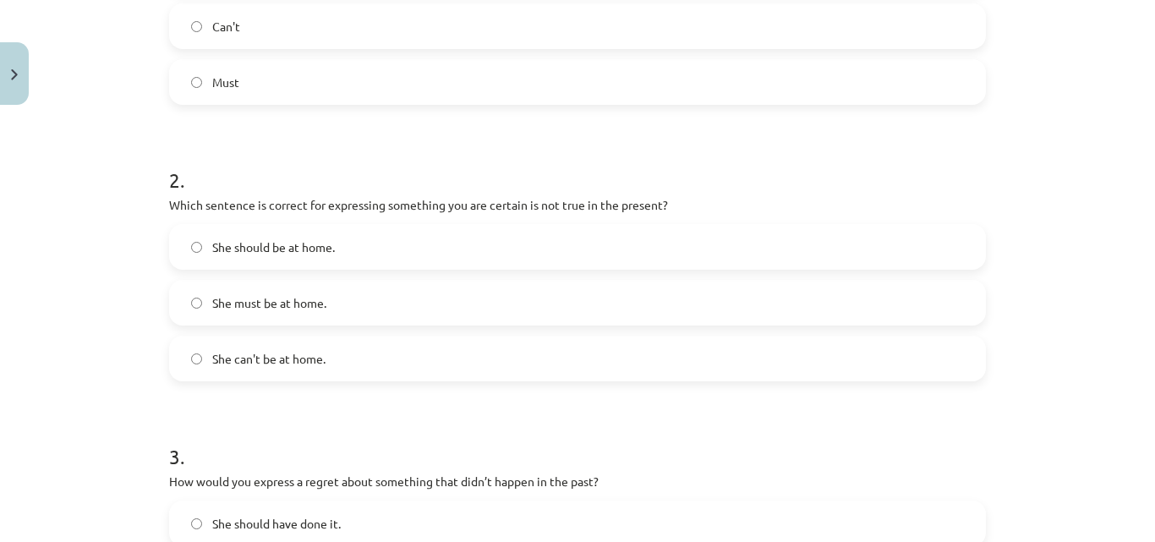
click at [389, 329] on div "She should be at home. She must be at home. She can't be at home." at bounding box center [577, 302] width 817 height 157
click at [388, 349] on label "She can't be at home." at bounding box center [577, 358] width 813 height 42
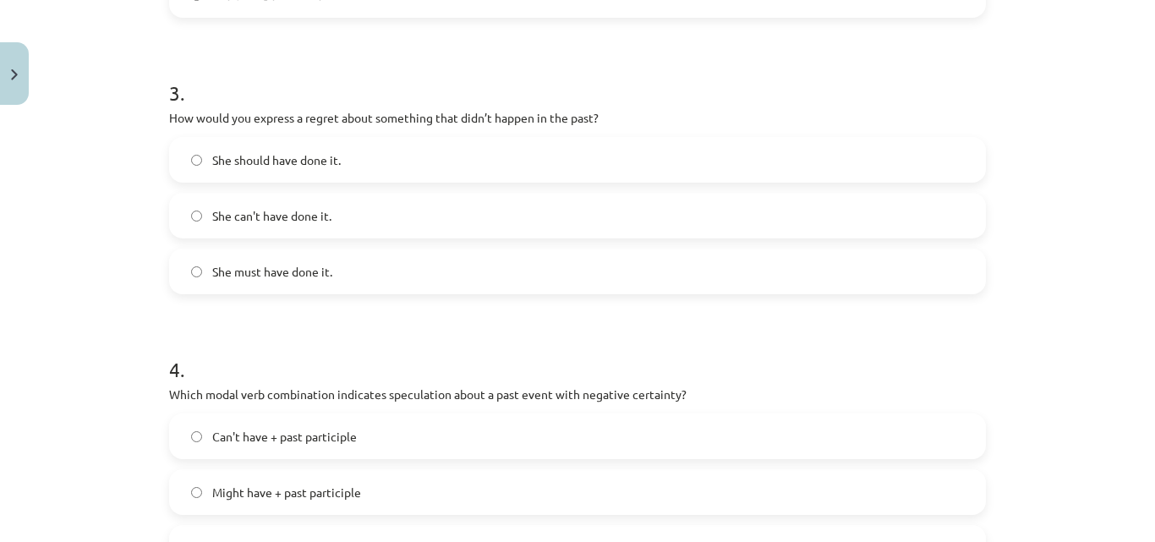
scroll to position [840, 0]
click at [348, 208] on label "She can't have done it." at bounding box center [577, 213] width 813 height 42
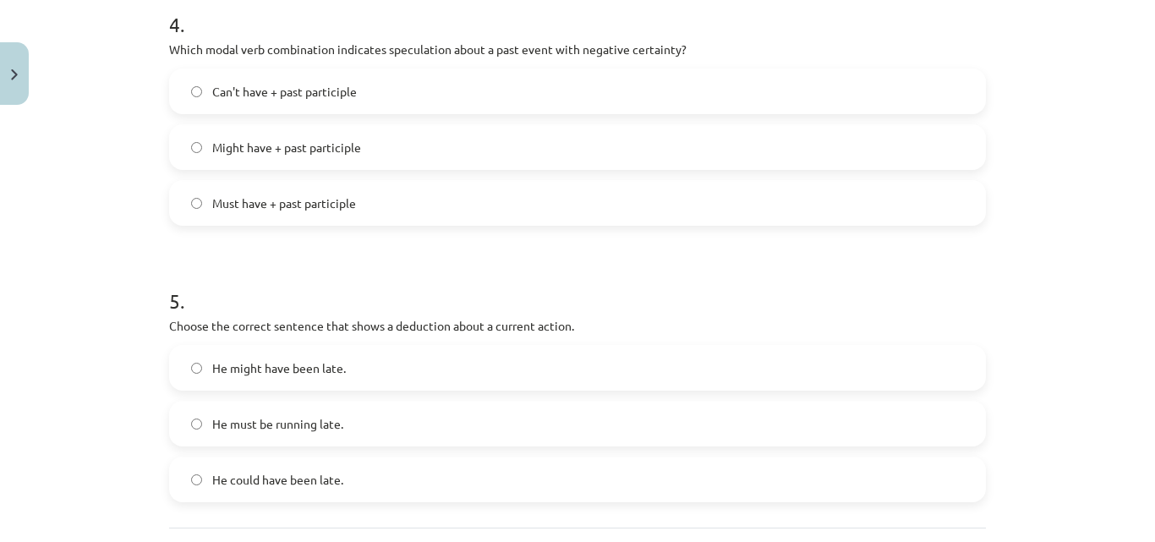
scroll to position [1185, 0]
click at [380, 147] on label "Might have + past participle" at bounding box center [577, 144] width 813 height 42
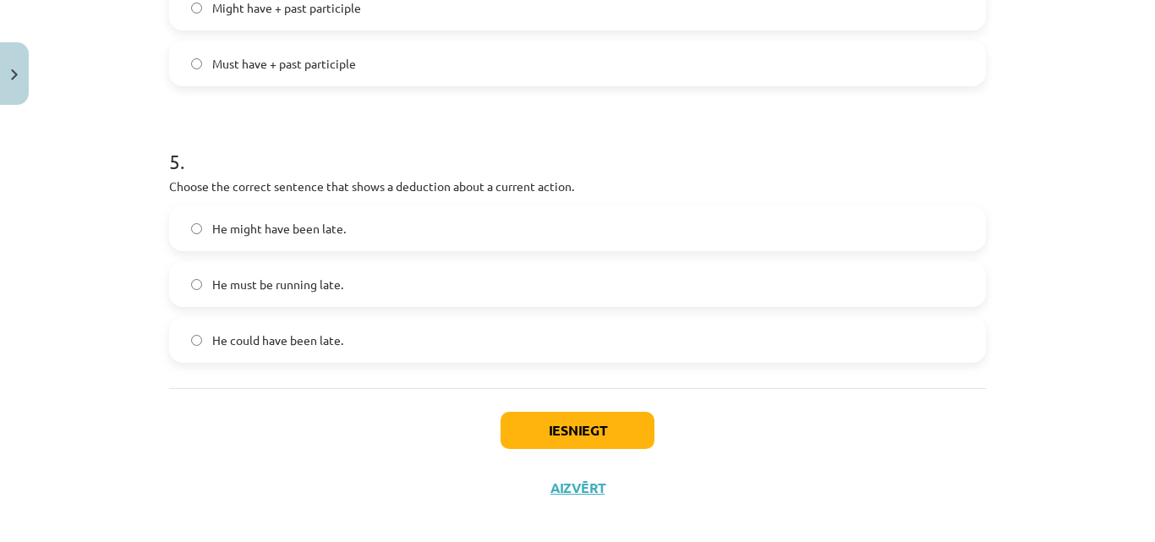
scroll to position [1326, 0]
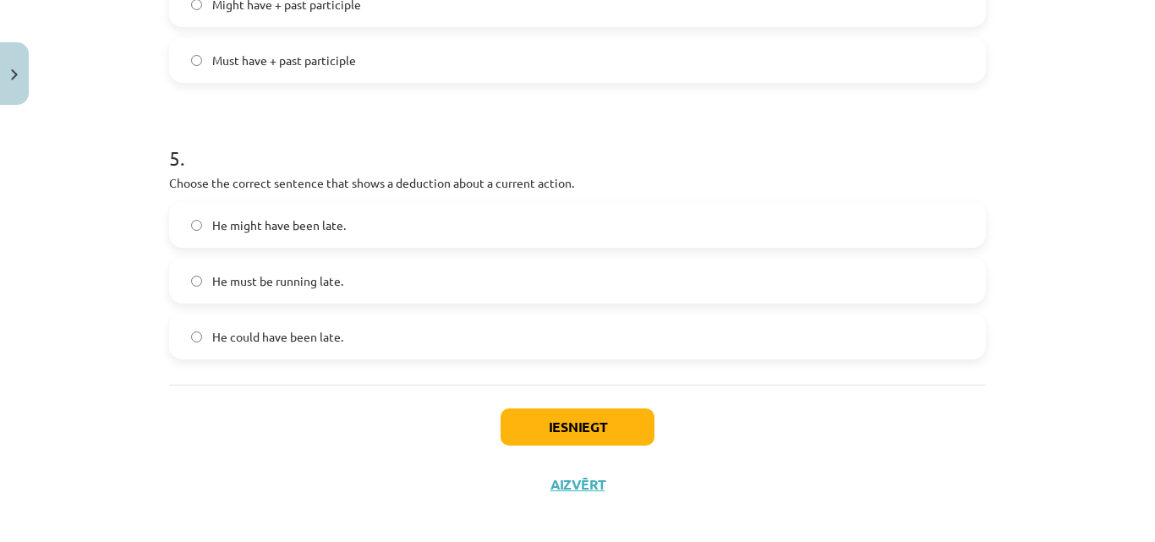
click at [422, 284] on label "He must be running late." at bounding box center [577, 281] width 813 height 42
click at [582, 426] on button "Iesniegt" at bounding box center [578, 426] width 154 height 37
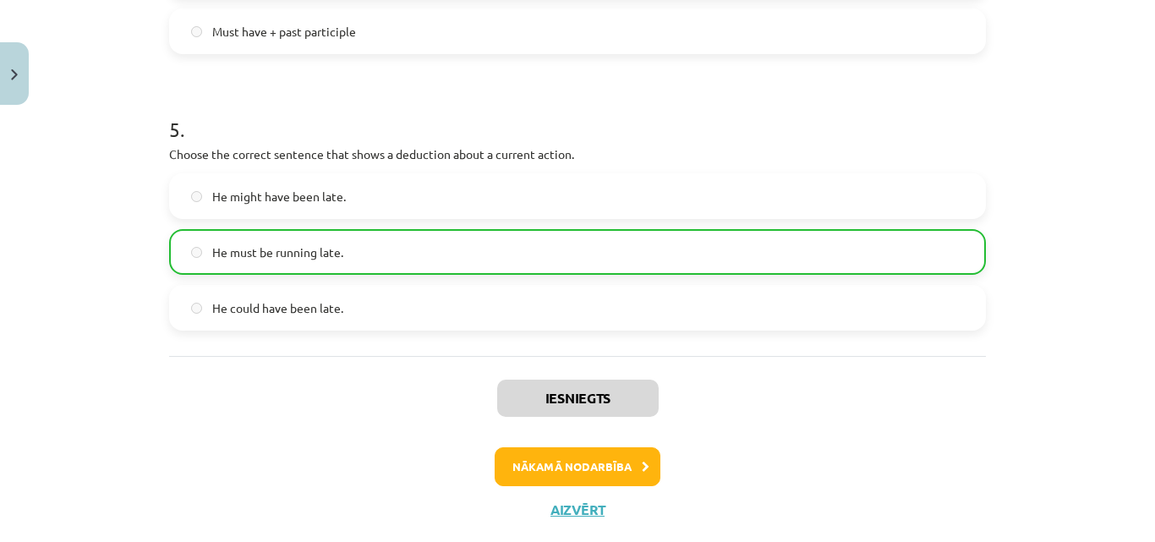
scroll to position [1393, 0]
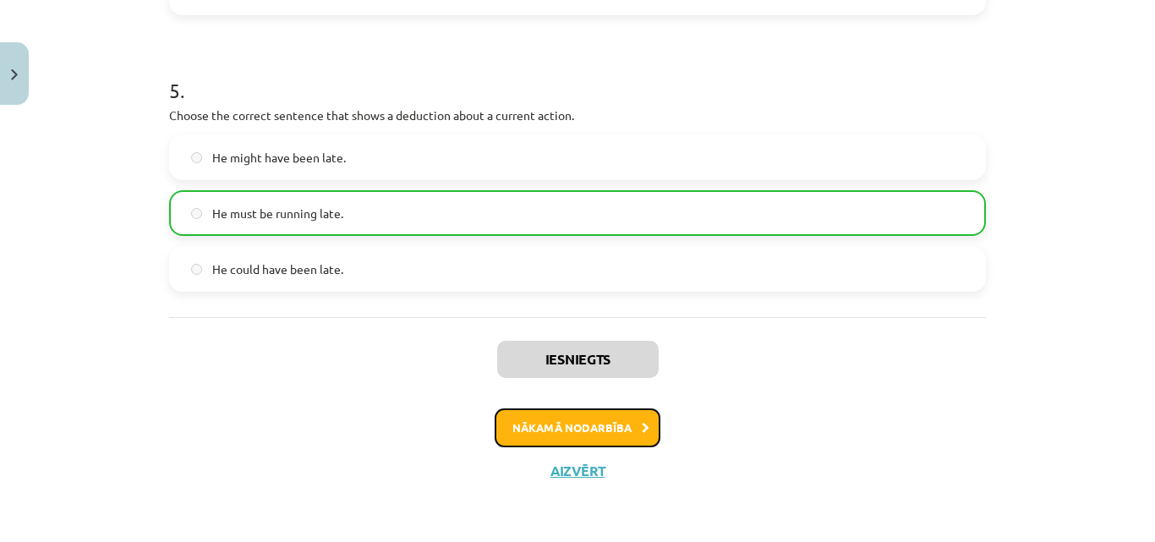
click at [627, 424] on button "Nākamā nodarbība" at bounding box center [578, 427] width 166 height 39
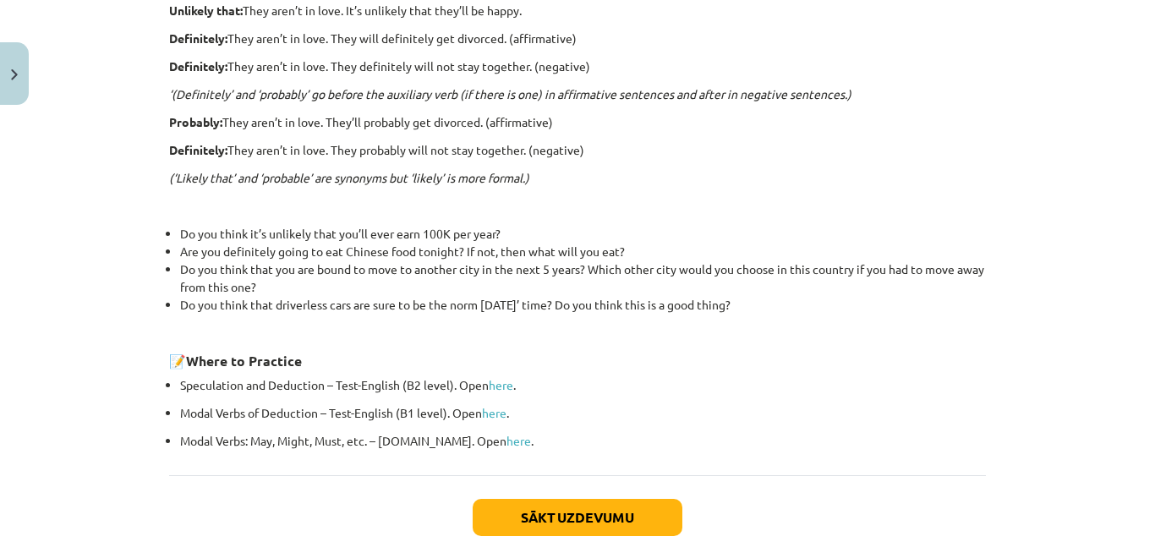
scroll to position [624, 0]
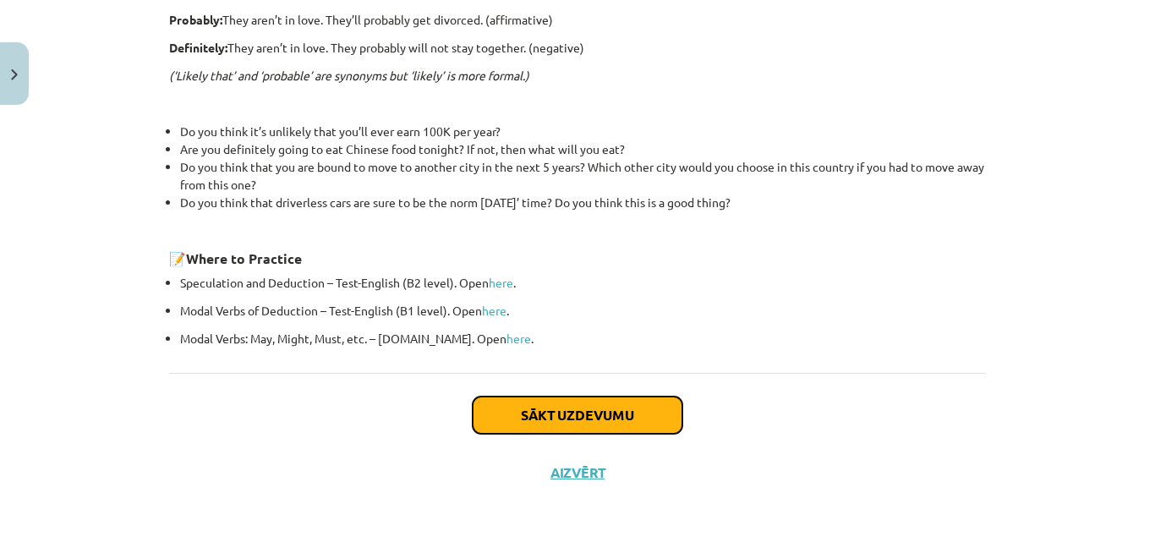
click at [563, 409] on button "Sākt uzdevumu" at bounding box center [578, 415] width 210 height 37
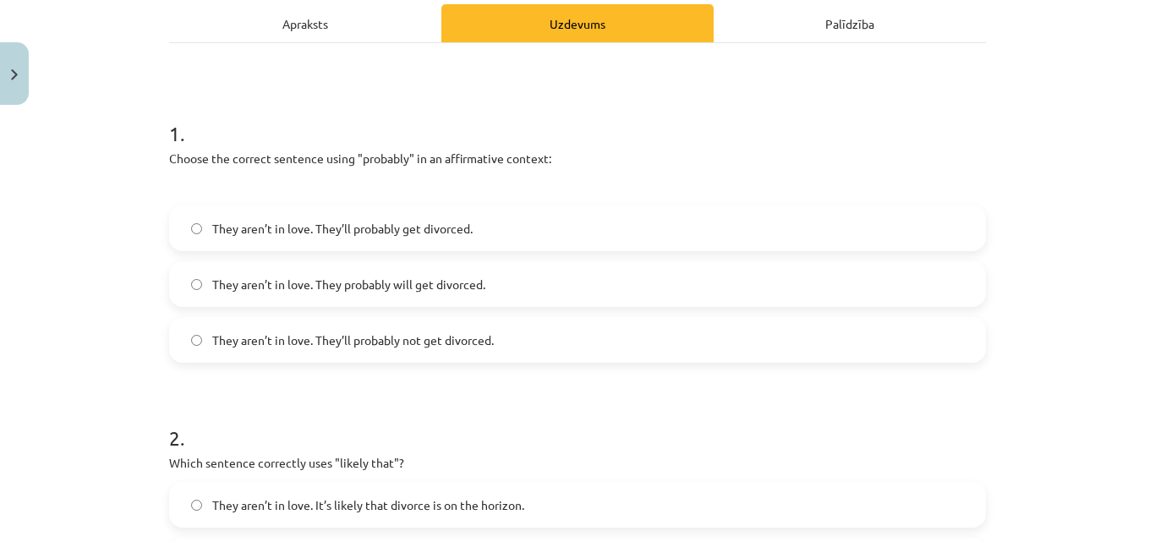
scroll to position [254, 0]
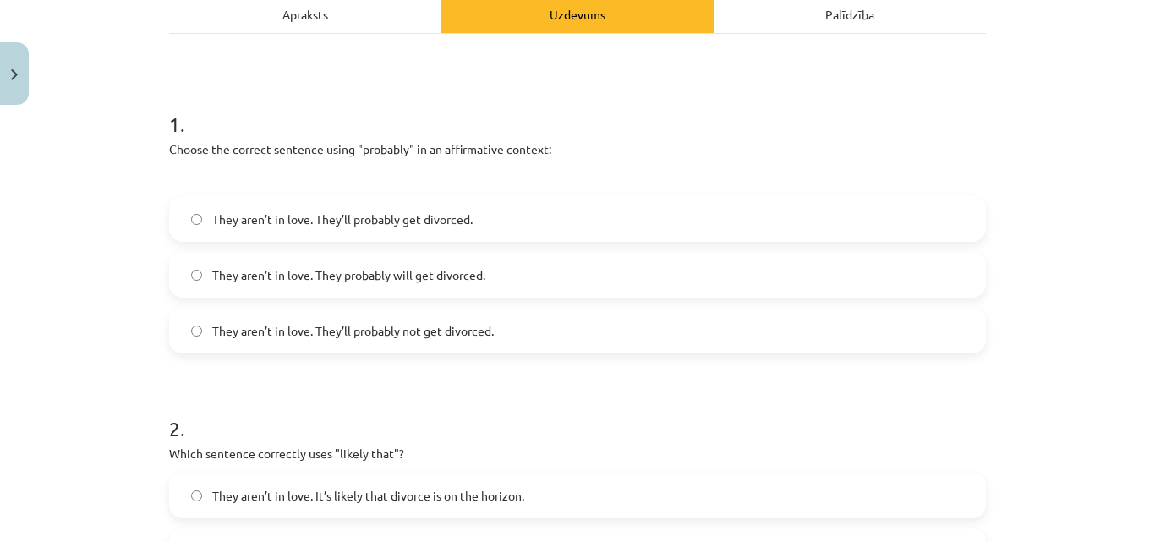
click at [435, 227] on span "They aren’t in love. They’ll probably get divorced." at bounding box center [342, 220] width 260 height 18
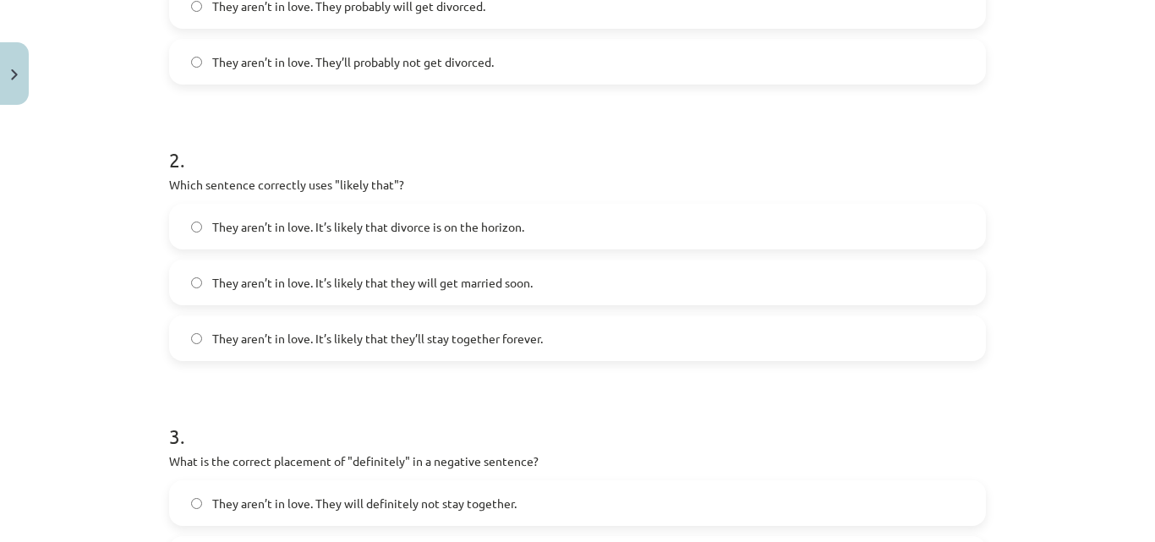
scroll to position [538, 0]
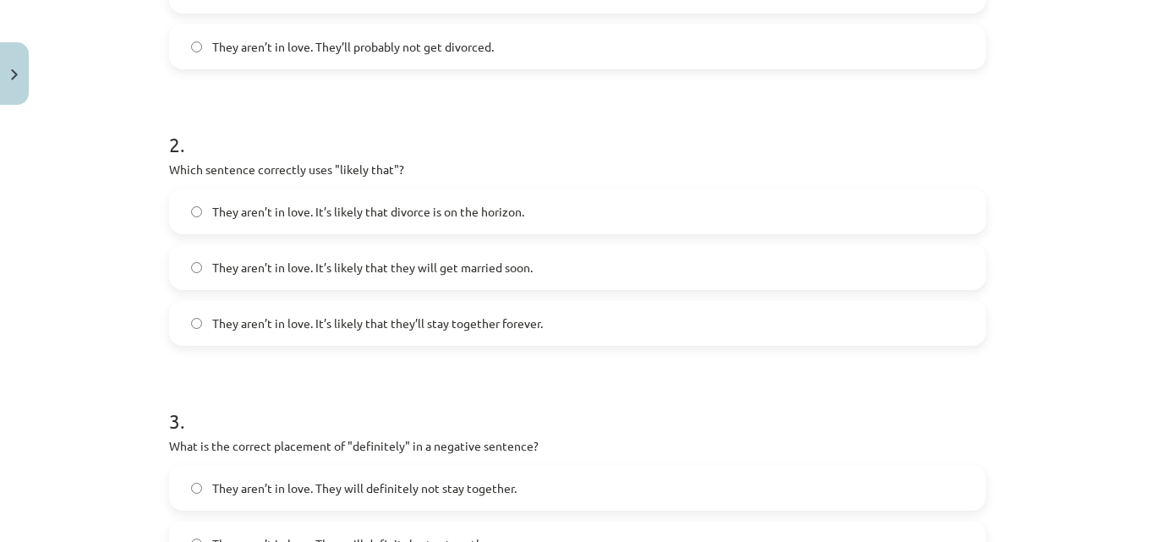
click at [561, 319] on label "They aren’t in love. It’s likely that they’ll stay together forever." at bounding box center [577, 323] width 813 height 42
click at [568, 223] on label "They aren’t in love. It’s likely that divorce is on the horizon." at bounding box center [577, 211] width 813 height 42
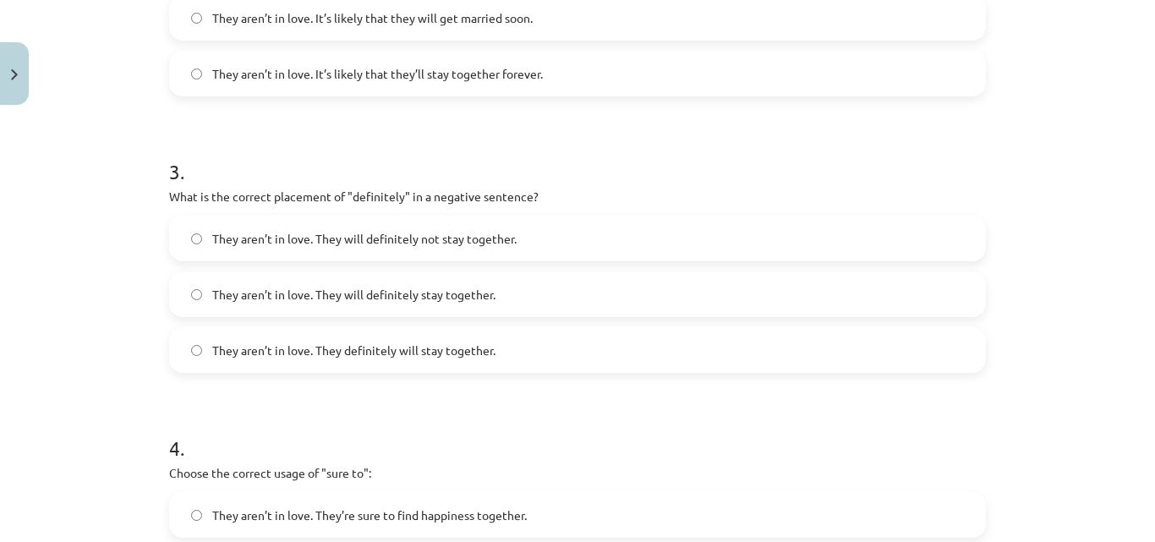
scroll to position [794, 0]
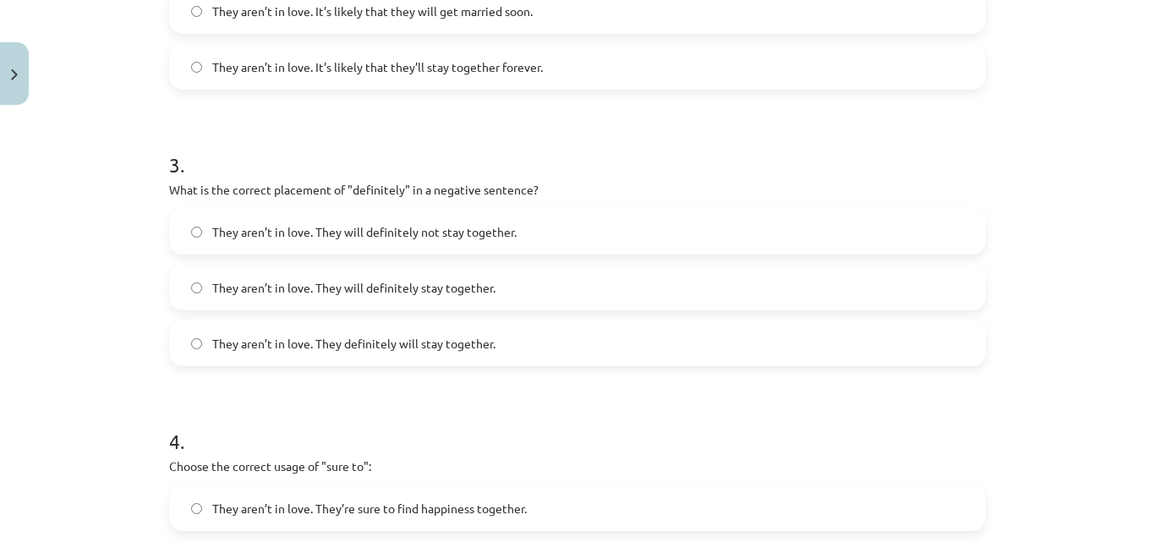
click at [628, 220] on label "They aren’t in love. They will definitely not stay together." at bounding box center [577, 232] width 813 height 42
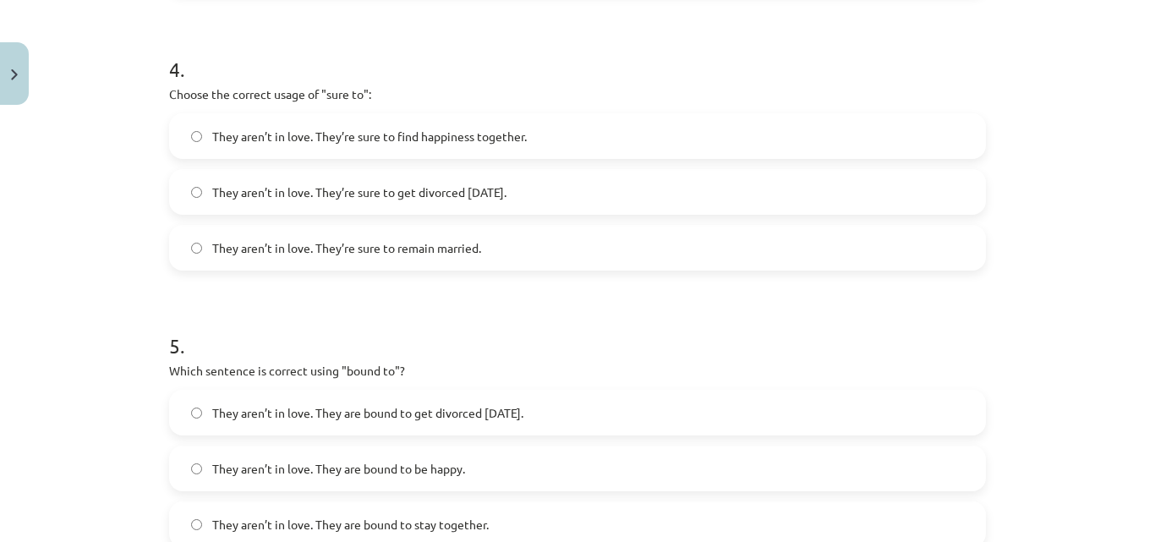
scroll to position [1169, 0]
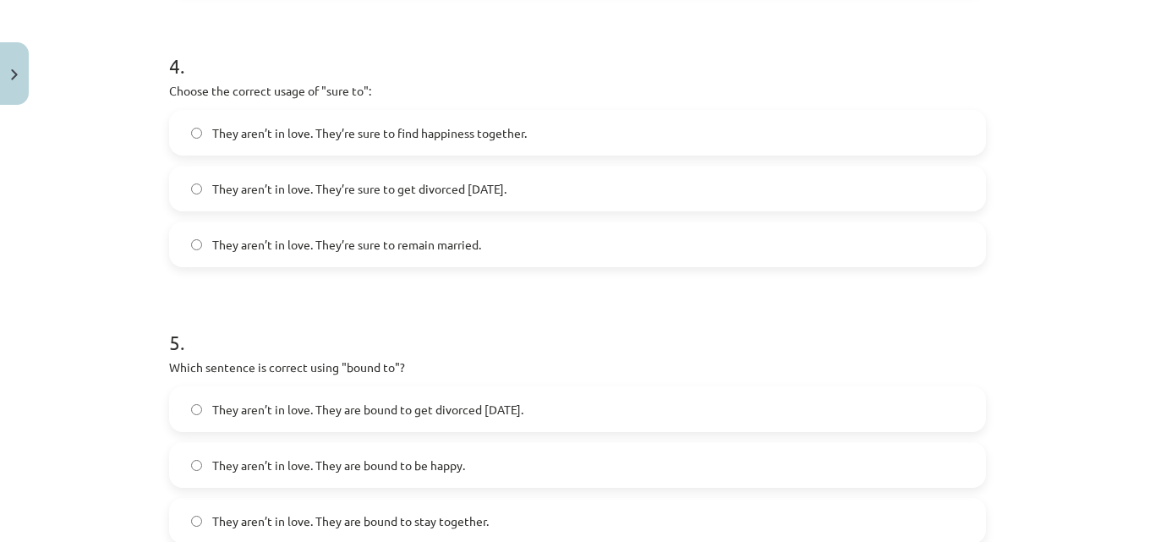
click at [615, 183] on label "They aren’t in love. They’re sure to get divorced [DATE]." at bounding box center [577, 188] width 813 height 42
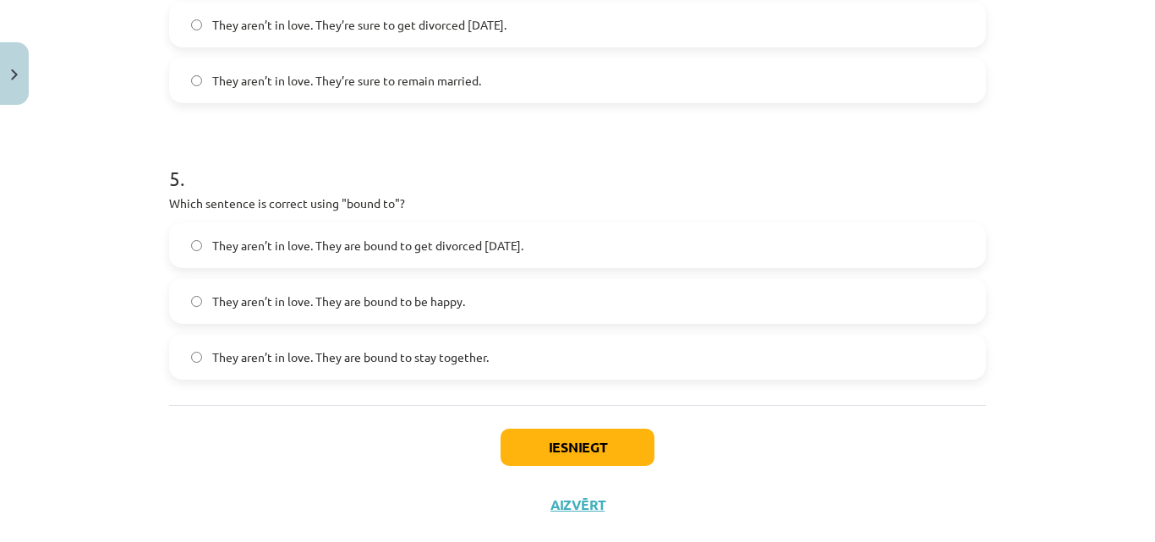
scroll to position [1344, 0]
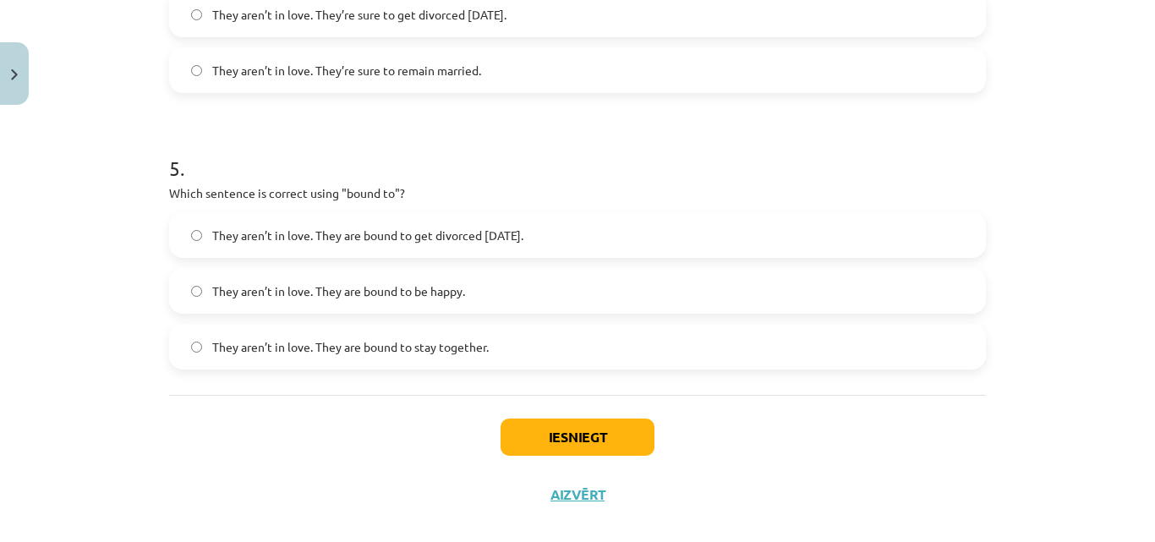
click at [626, 241] on label "They aren’t in love. They are bound to get divorced [DATE]." at bounding box center [577, 235] width 813 height 42
click at [574, 434] on button "Iesniegt" at bounding box center [578, 437] width 154 height 37
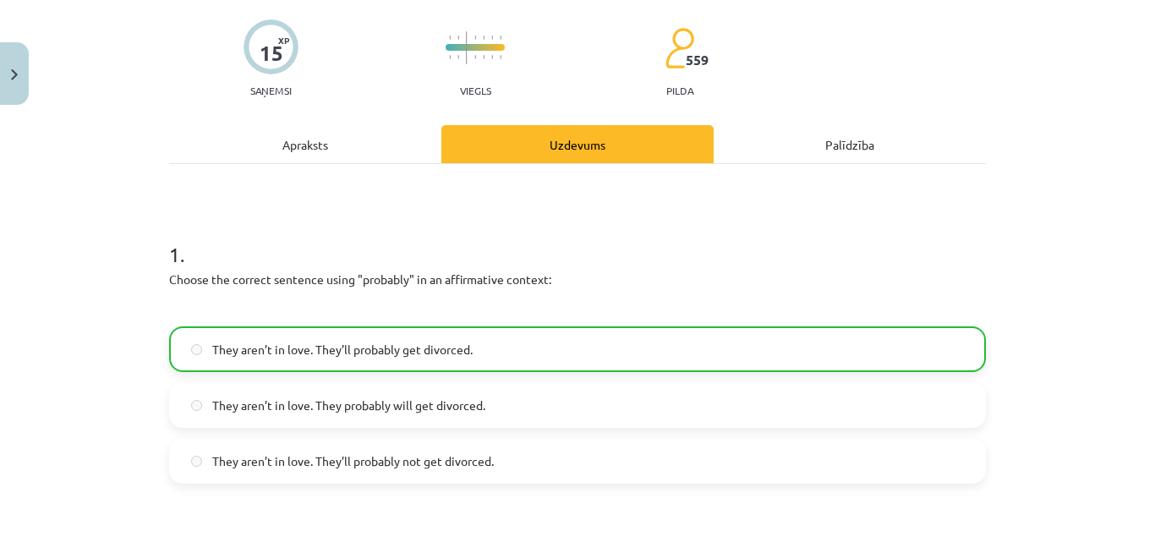
scroll to position [1421, 0]
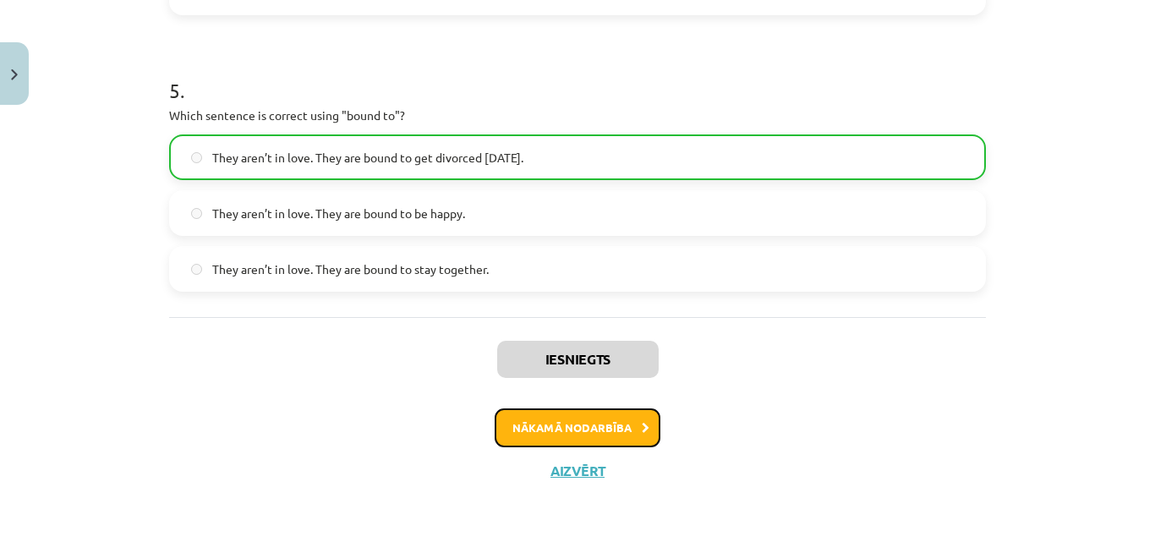
click at [545, 441] on button "Nākamā nodarbība" at bounding box center [578, 427] width 166 height 39
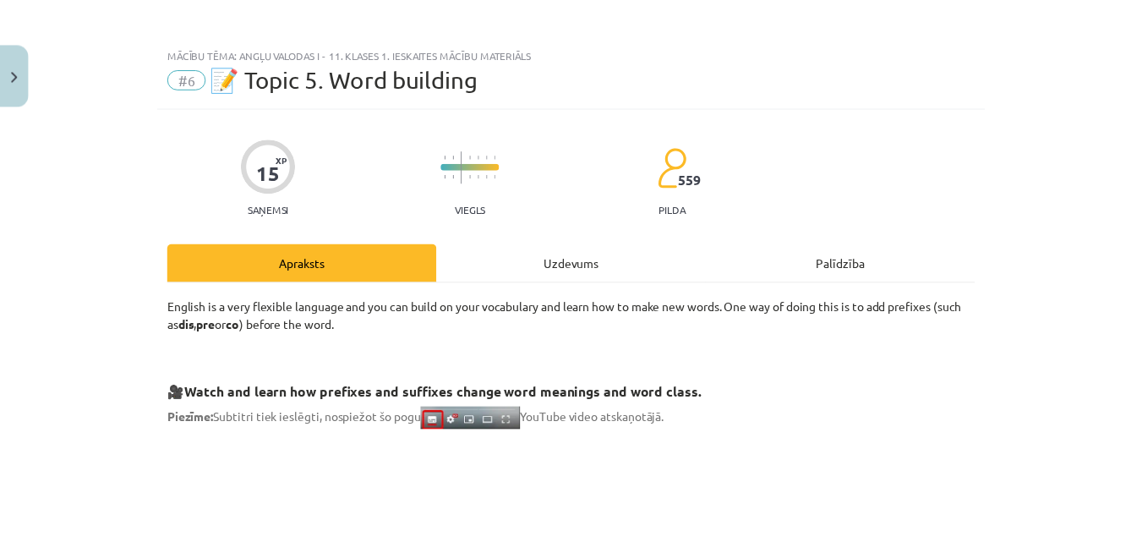
scroll to position [0, 0]
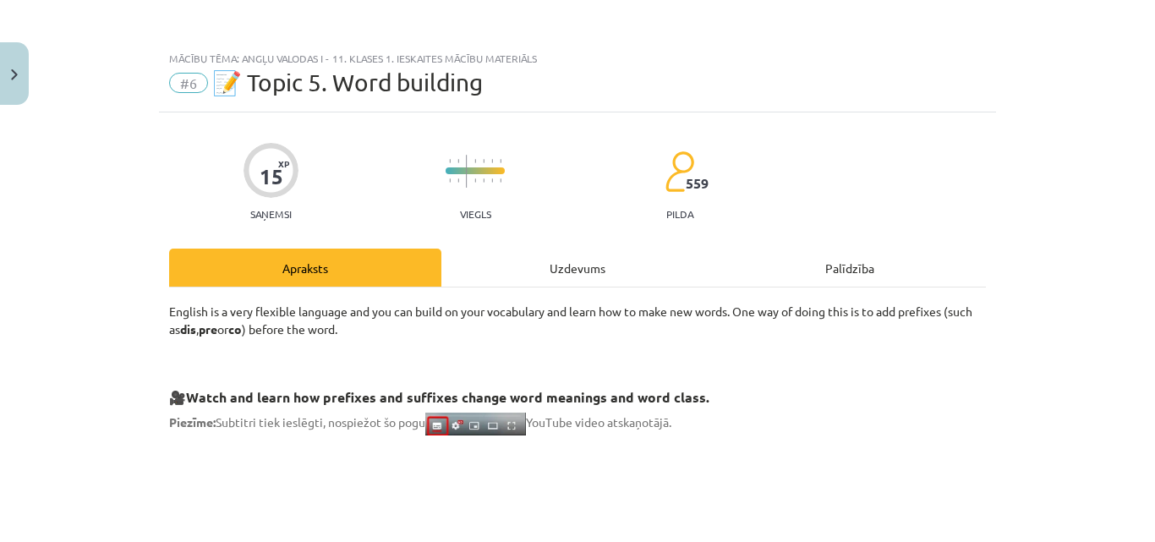
click at [250, 168] on div at bounding box center [271, 170] width 55 height 55
click at [6, 81] on button "Close" at bounding box center [14, 73] width 29 height 63
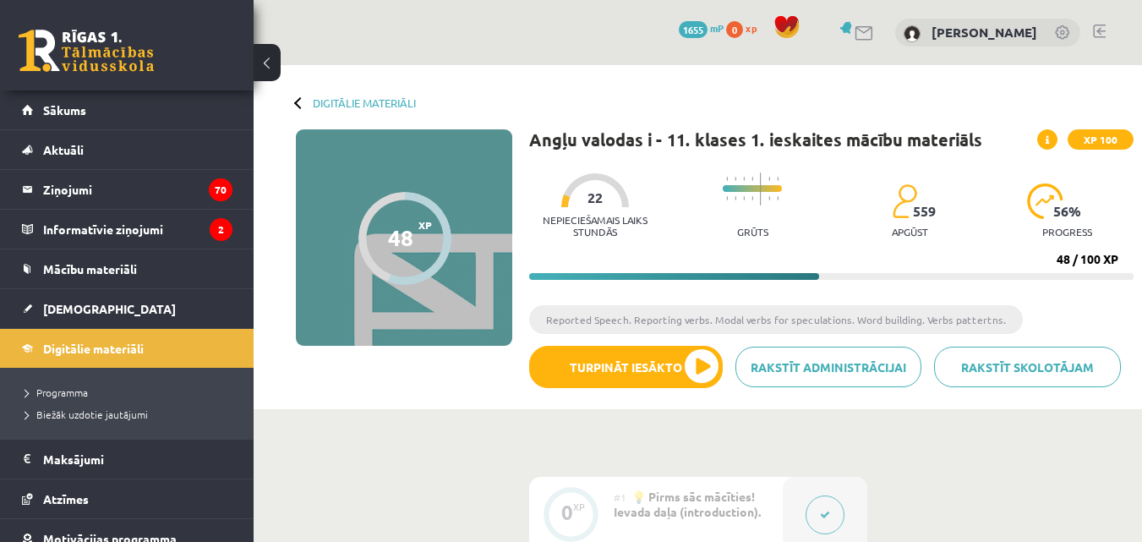
click at [85, 342] on span "Digitālie materiāli" at bounding box center [93, 348] width 101 height 15
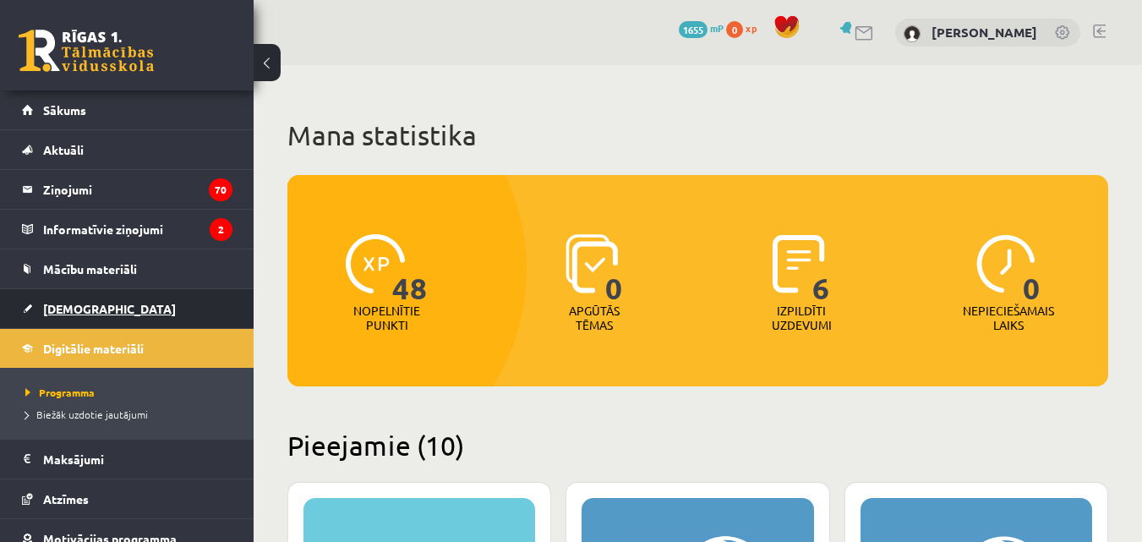
click at [76, 309] on span "[DEMOGRAPHIC_DATA]" at bounding box center [109, 308] width 133 height 15
